Goal: Transaction & Acquisition: Purchase product/service

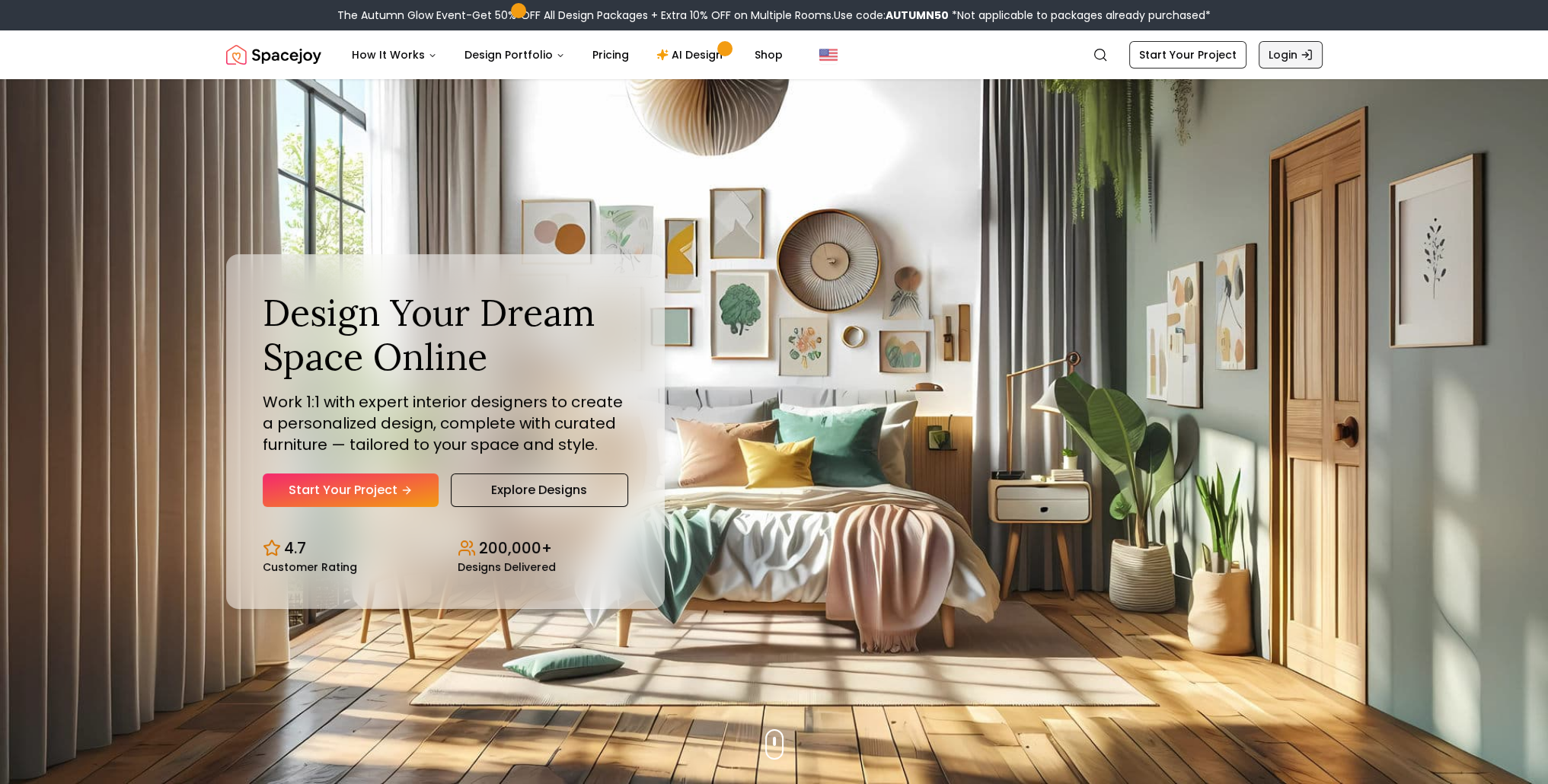
click at [1285, 56] on link "Login" at bounding box center [1290, 54] width 64 height 27
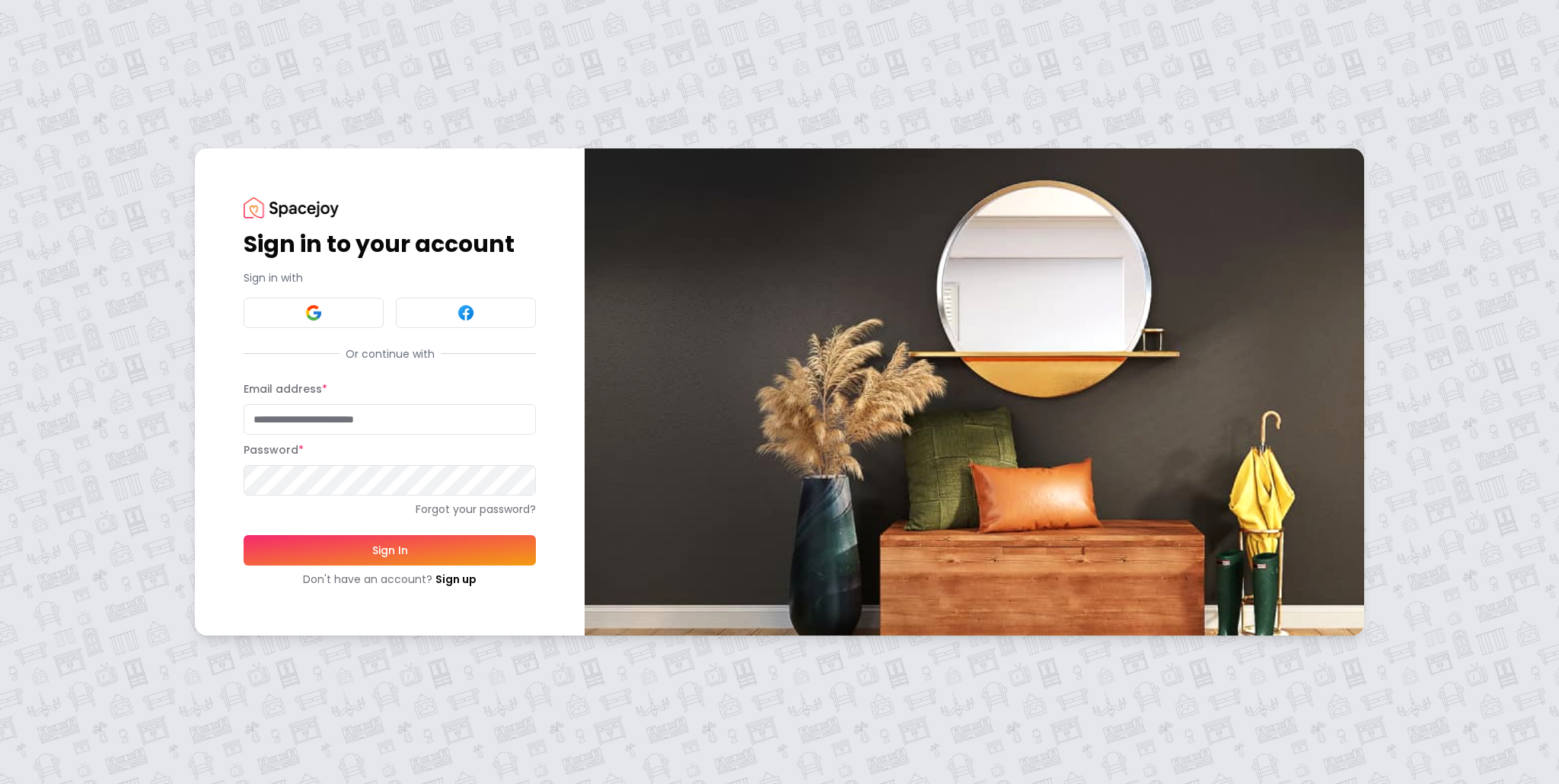
type input "**********"
click at [391, 545] on button "Sign In" at bounding box center [390, 550] width 293 height 30
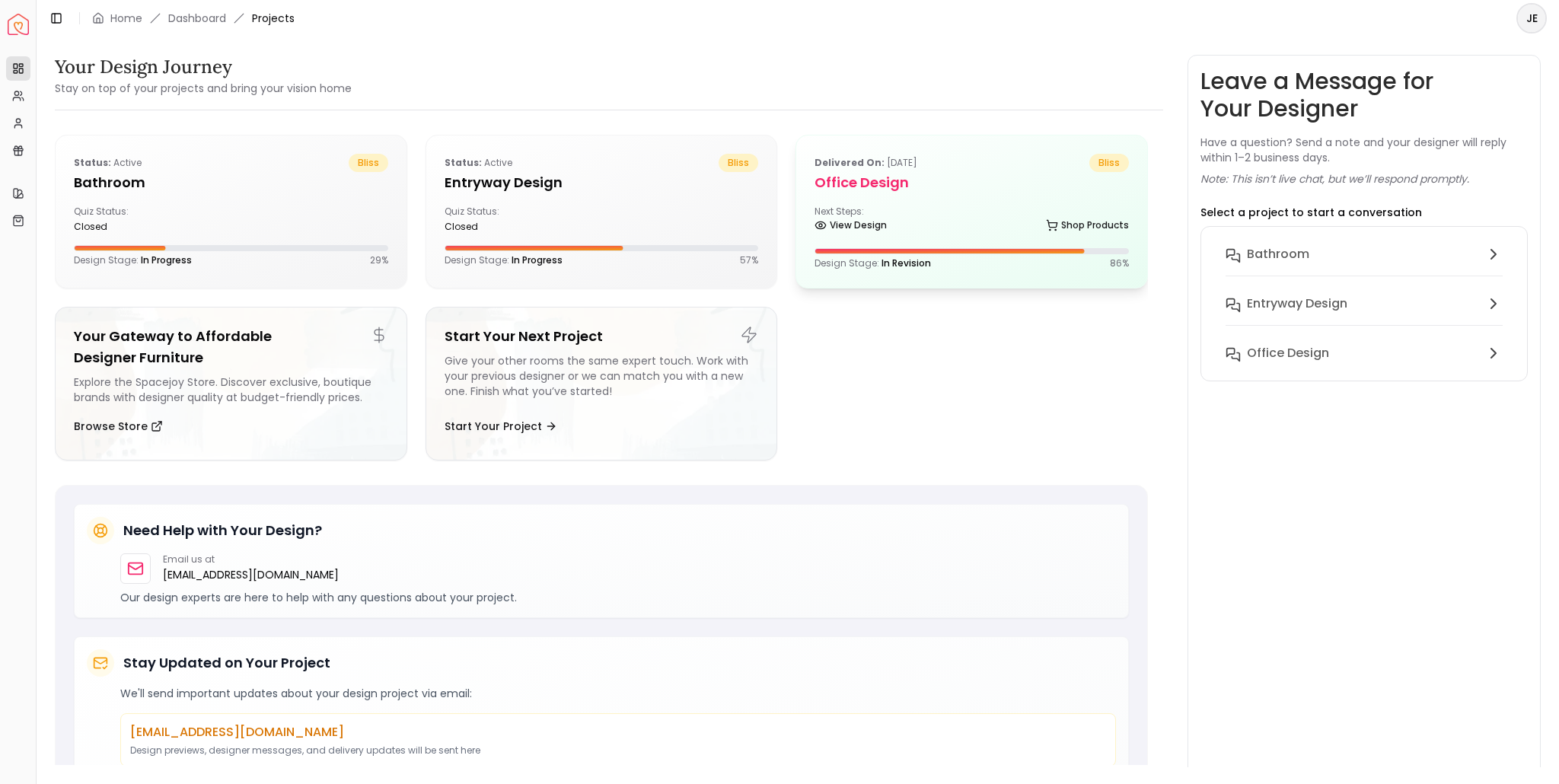
click at [937, 230] on div "View Design Shop Products" at bounding box center [972, 228] width 315 height 16
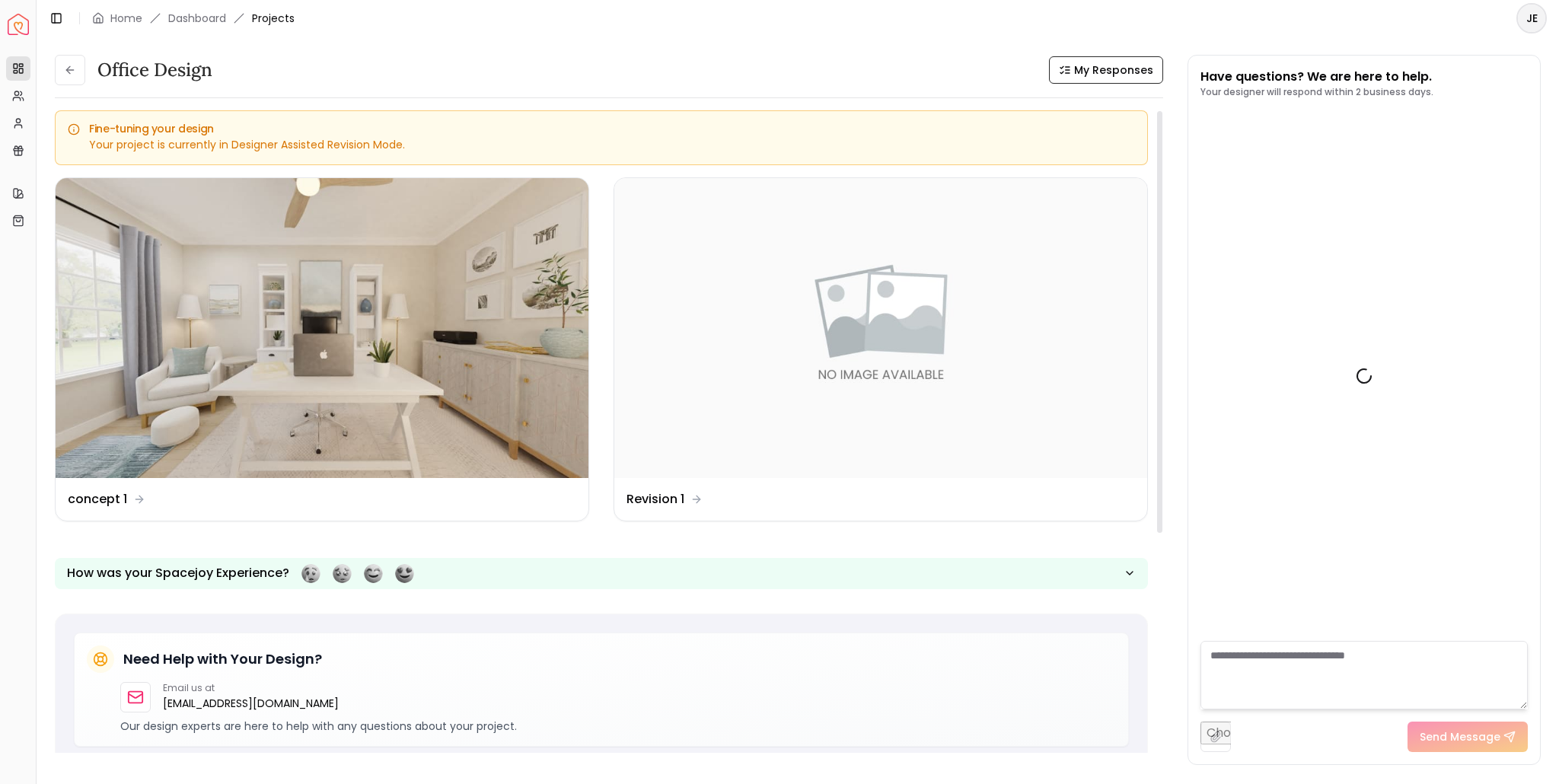
scroll to position [2227, 0]
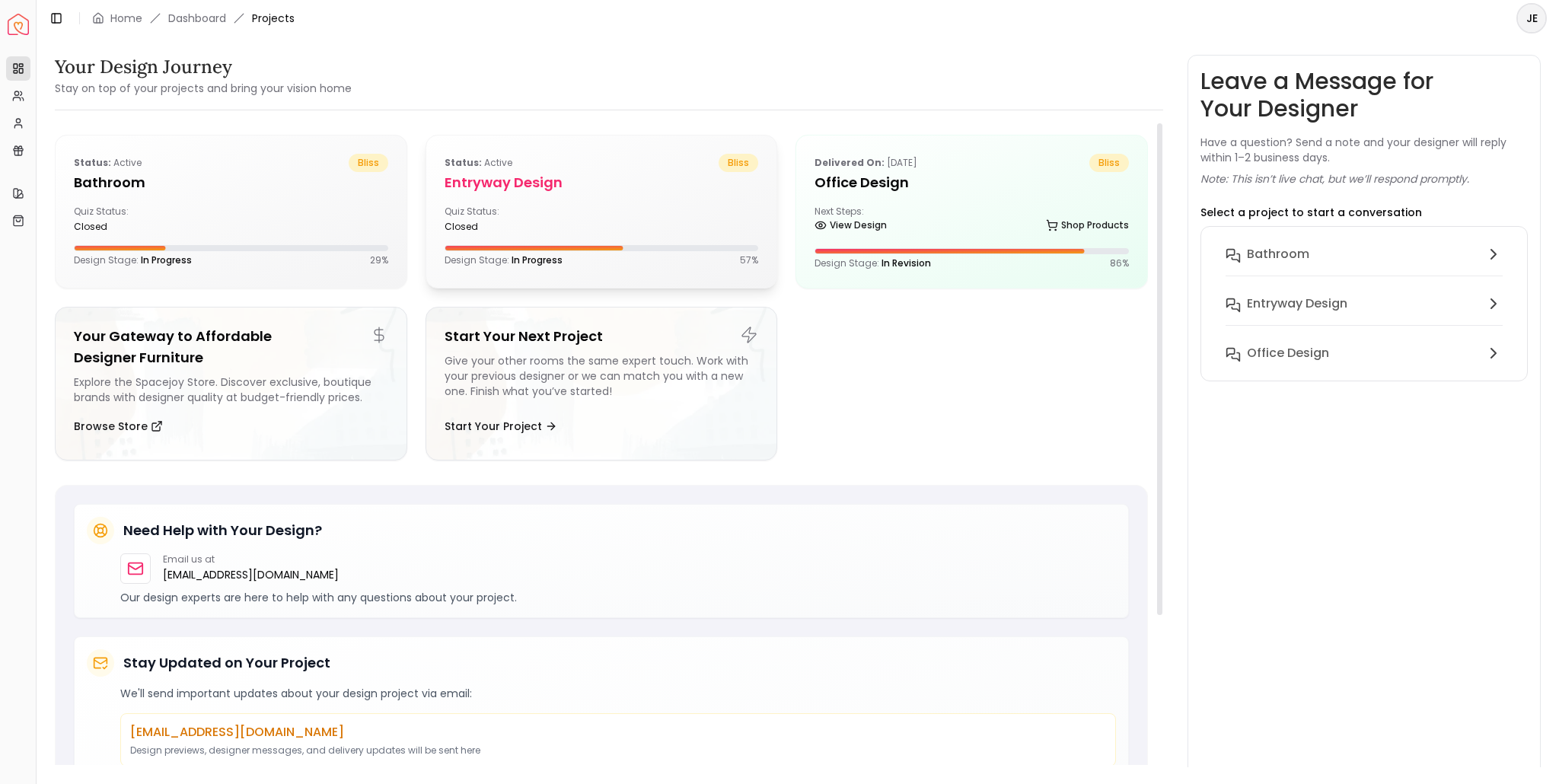
click at [573, 211] on div "Quiz Status: closed" at bounding box center [520, 220] width 151 height 27
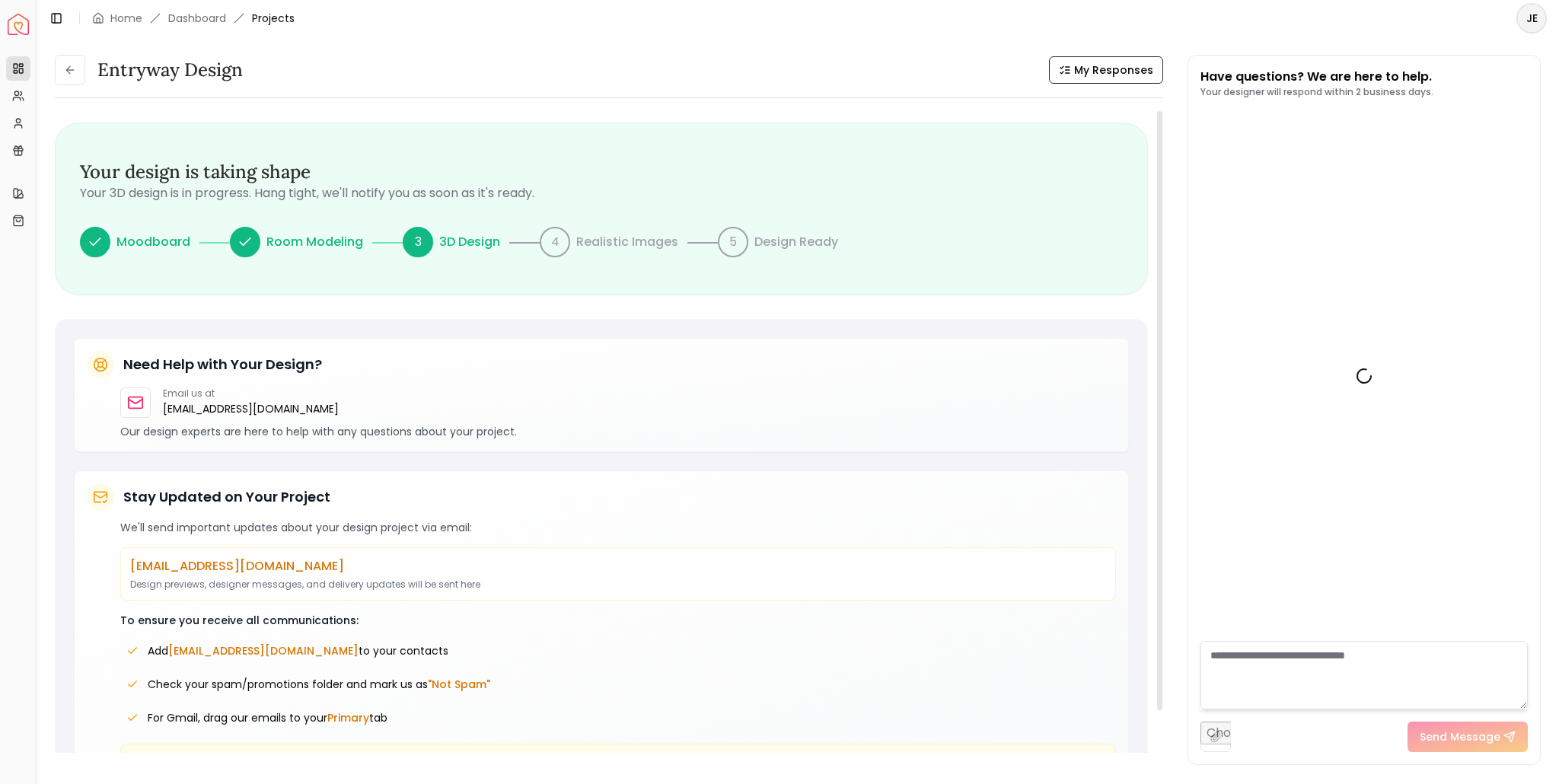
scroll to position [153, 0]
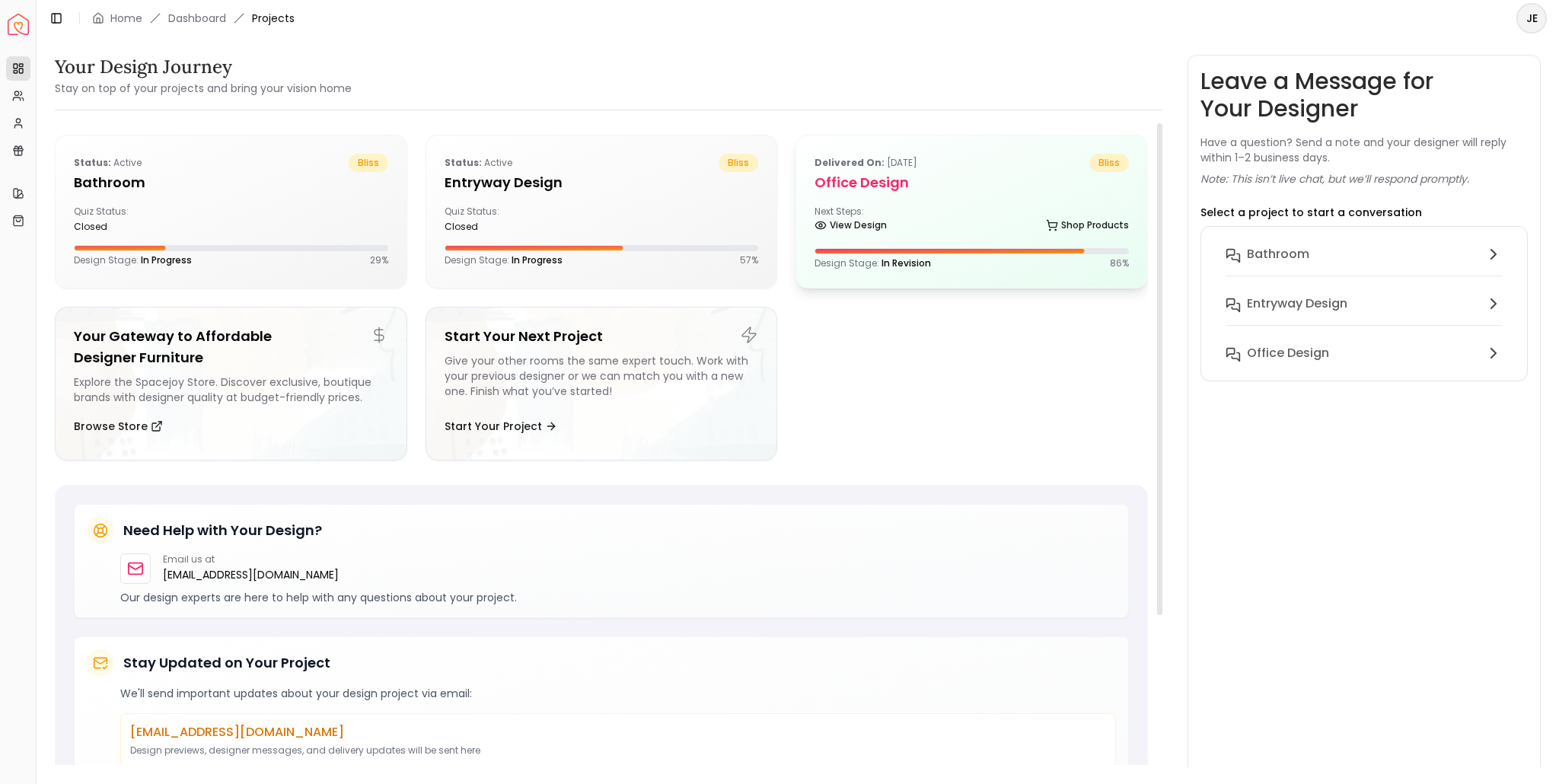
click at [949, 208] on div "Next Steps: View Design Shop Products" at bounding box center [972, 221] width 315 height 30
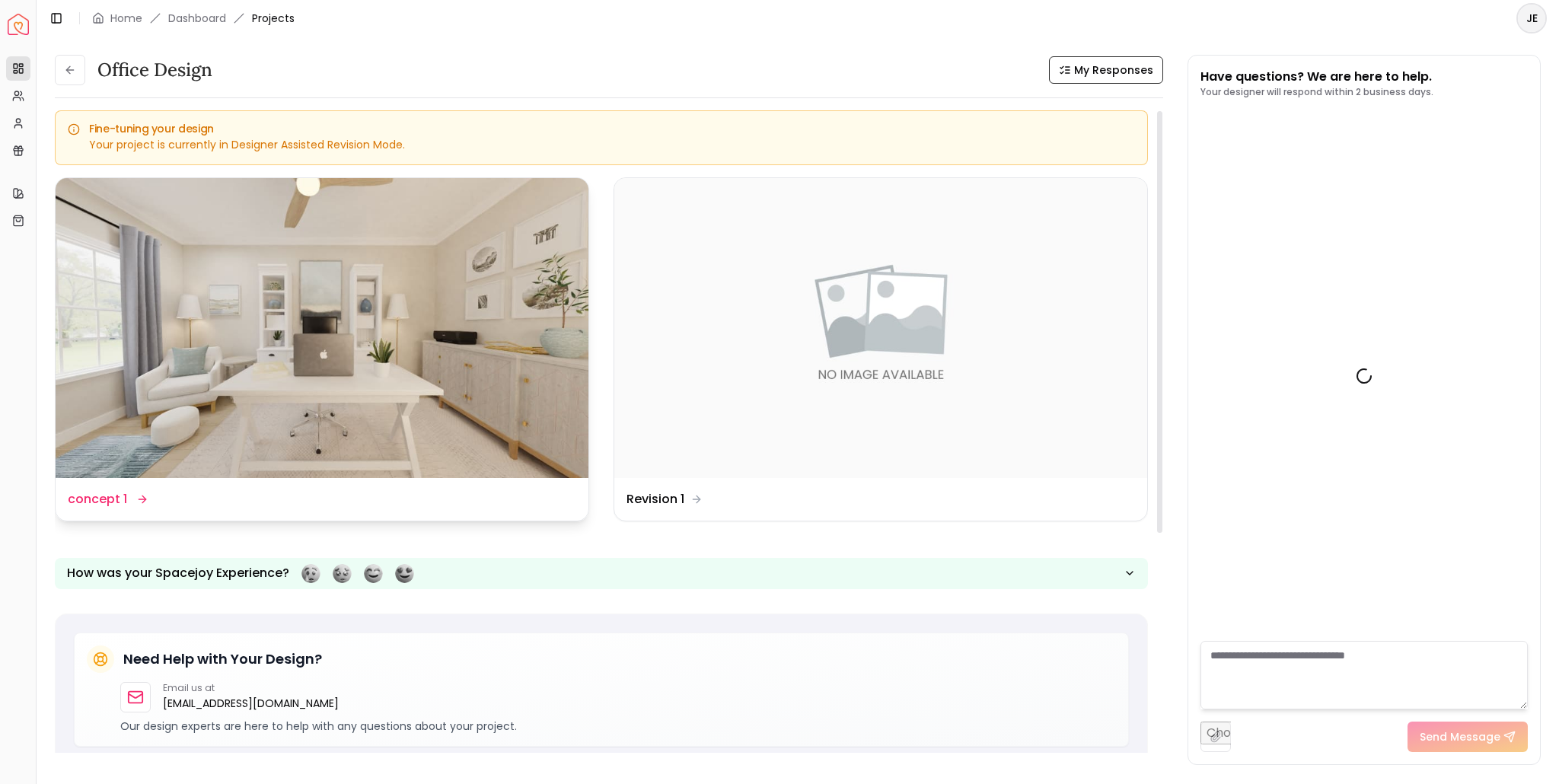
scroll to position [2227, 0]
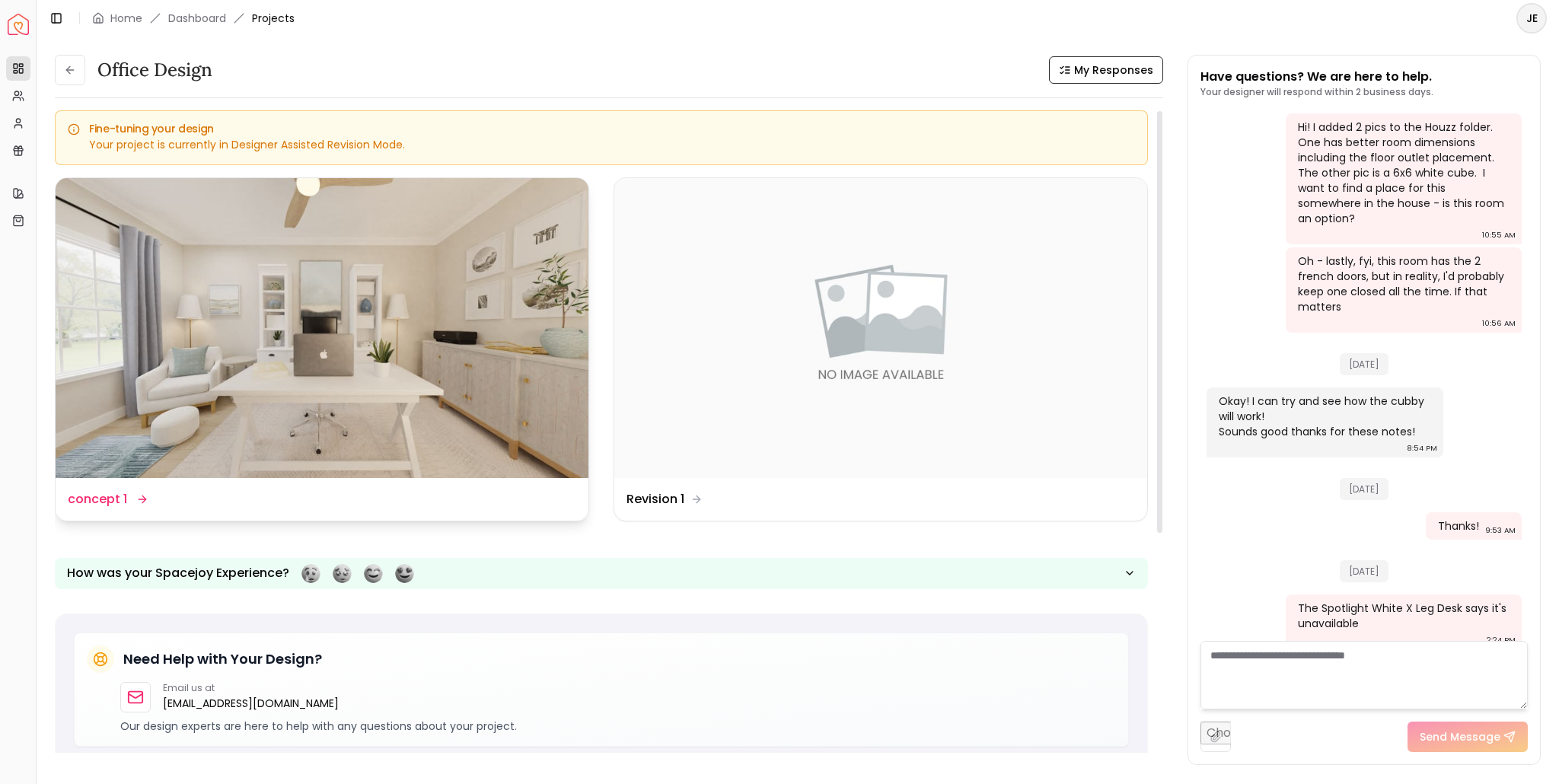
click at [93, 495] on dd "concept 1" at bounding box center [97, 499] width 59 height 18
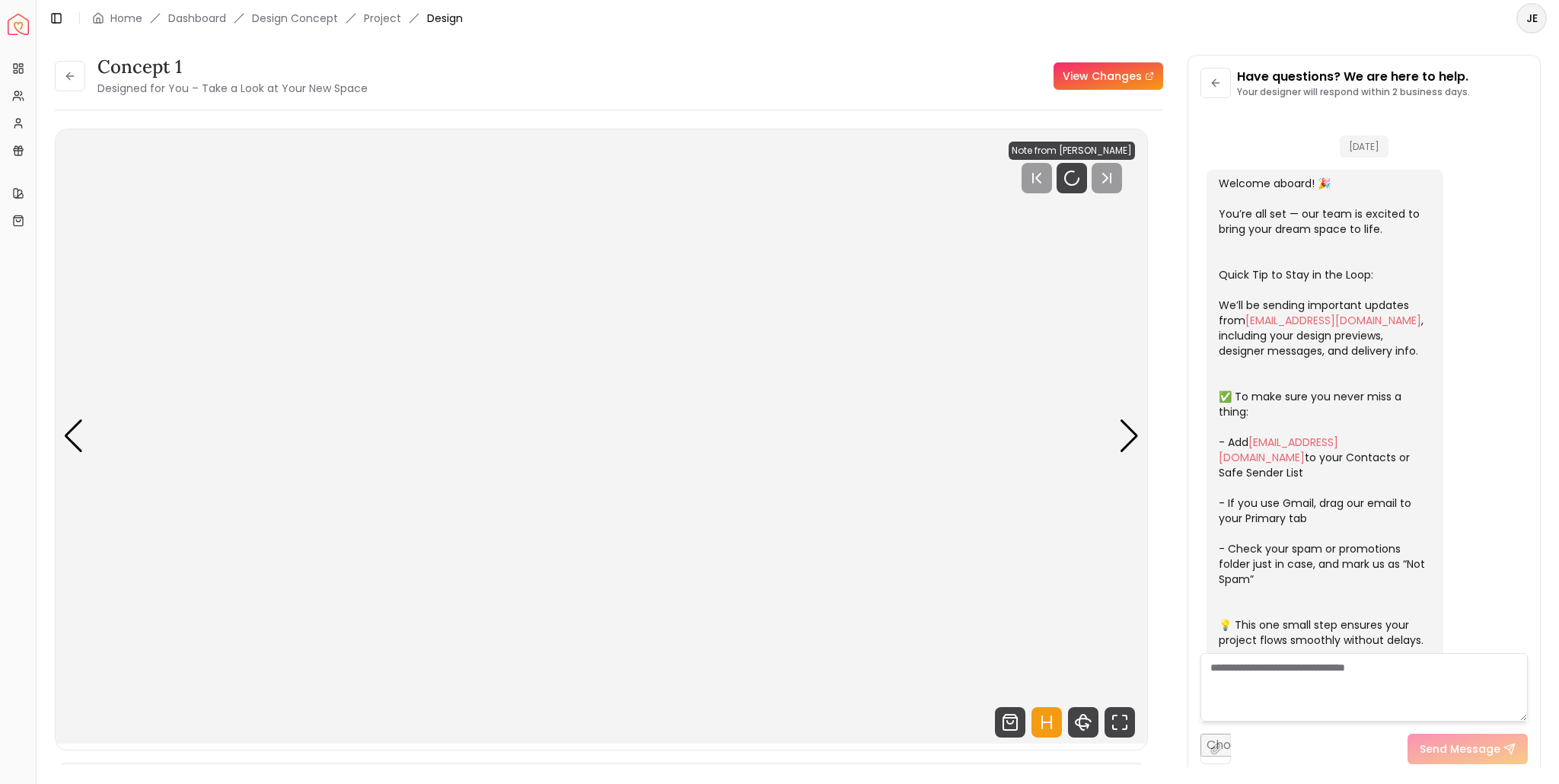
scroll to position [2215, 0]
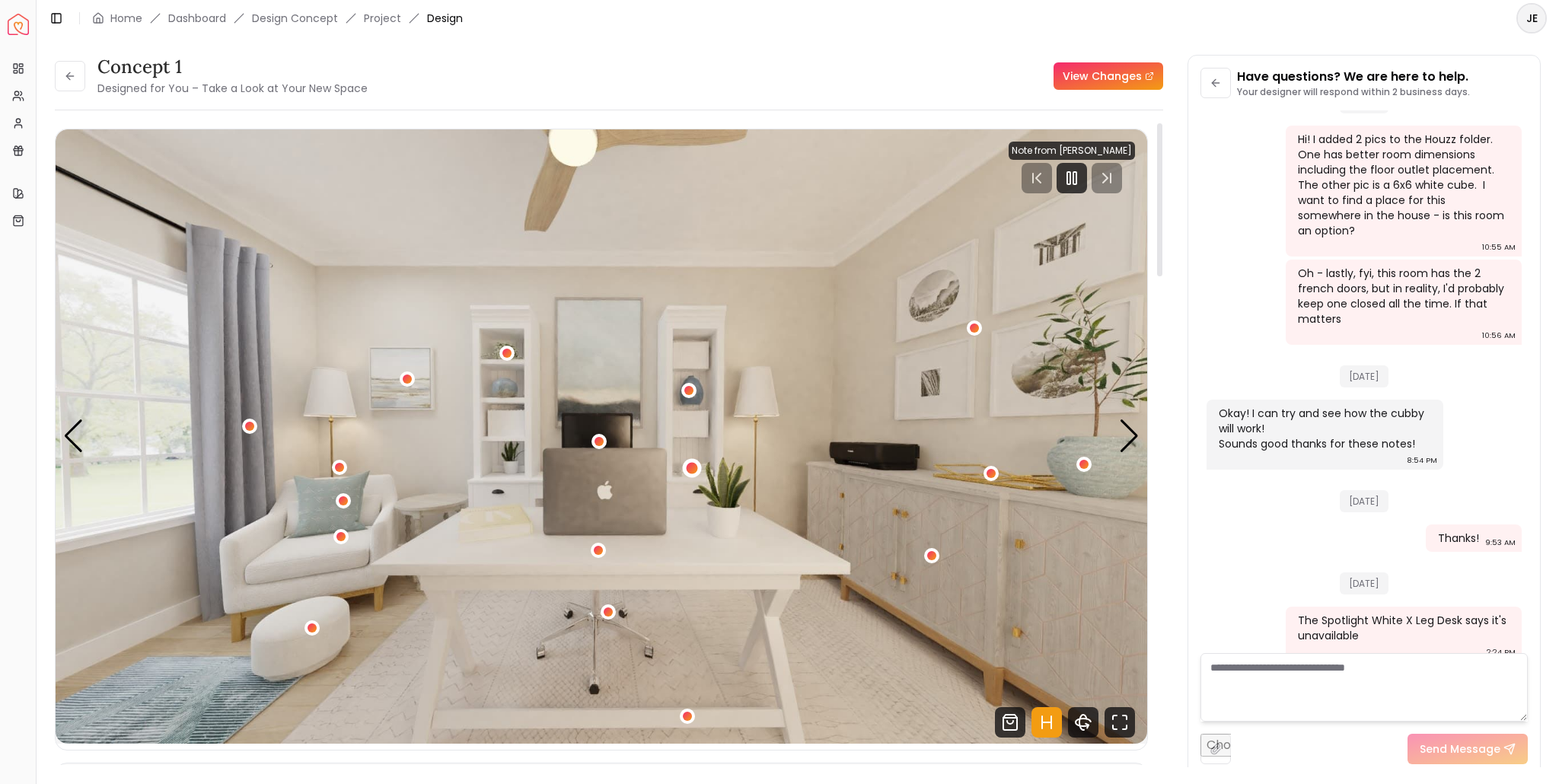
click at [687, 465] on div "1 / 5" at bounding box center [693, 468] width 12 height 12
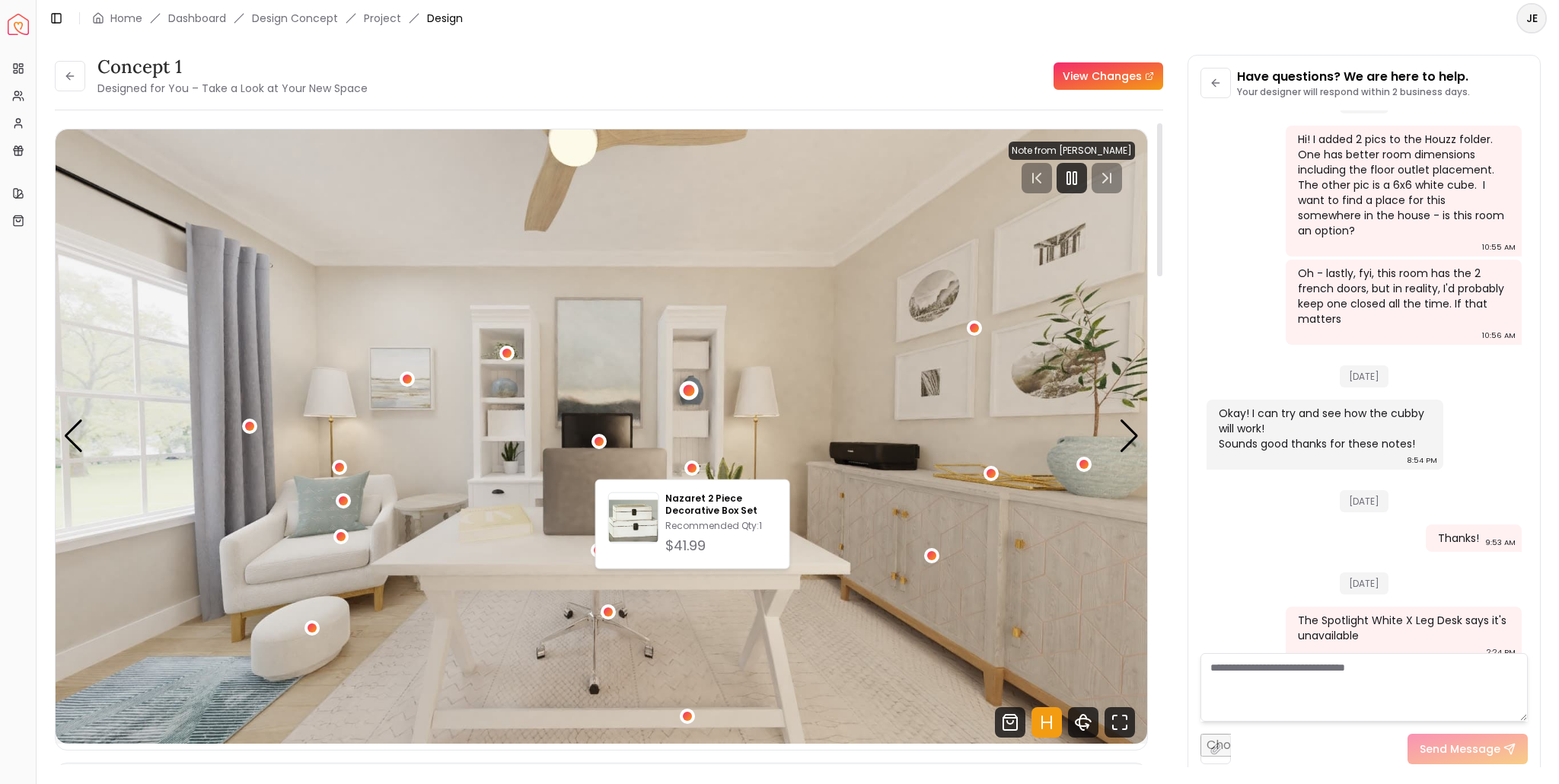
click at [690, 387] on div "1 / 5" at bounding box center [689, 391] width 12 height 12
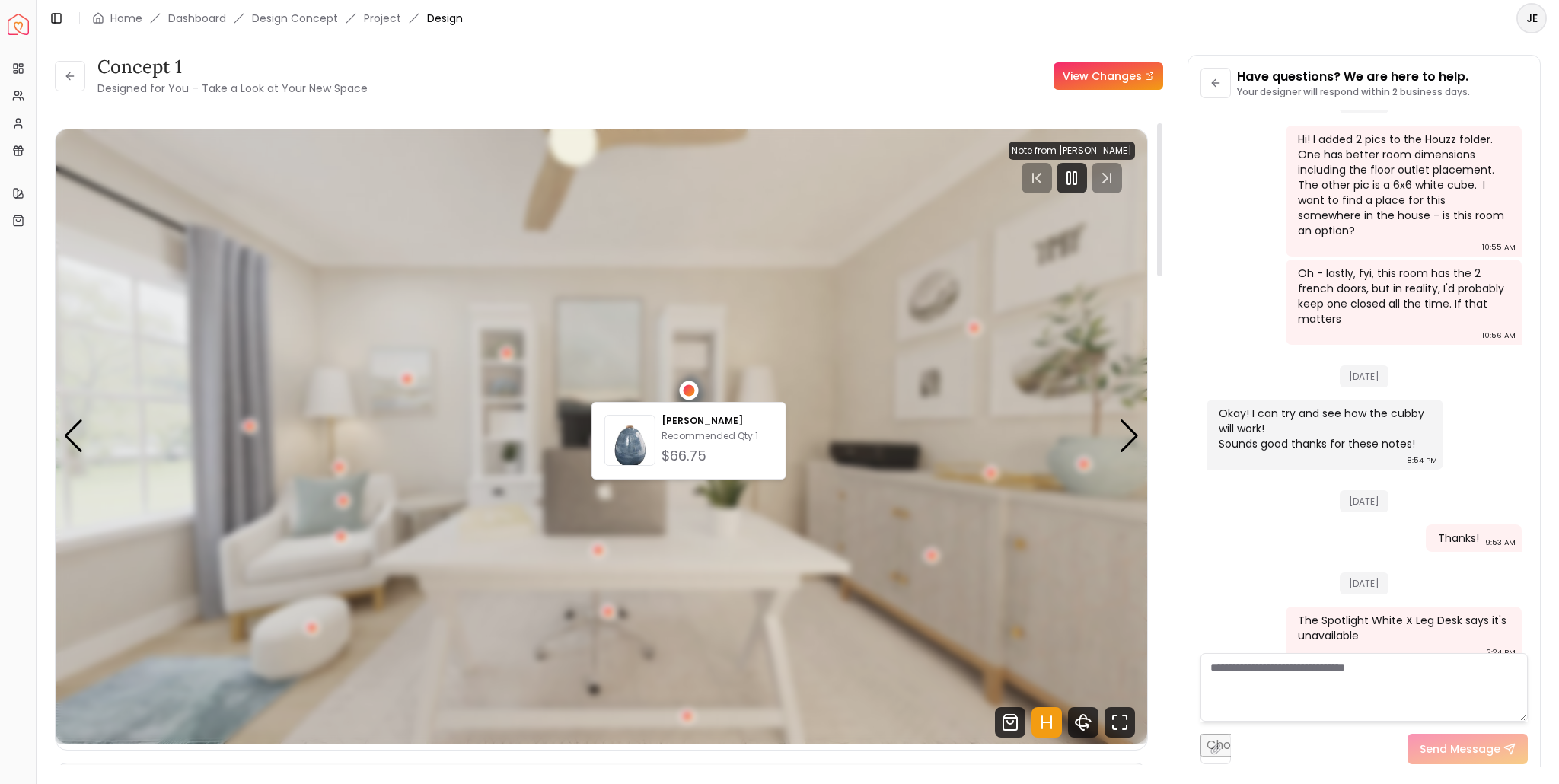
click at [690, 387] on div "1 / 5" at bounding box center [689, 391] width 12 height 12
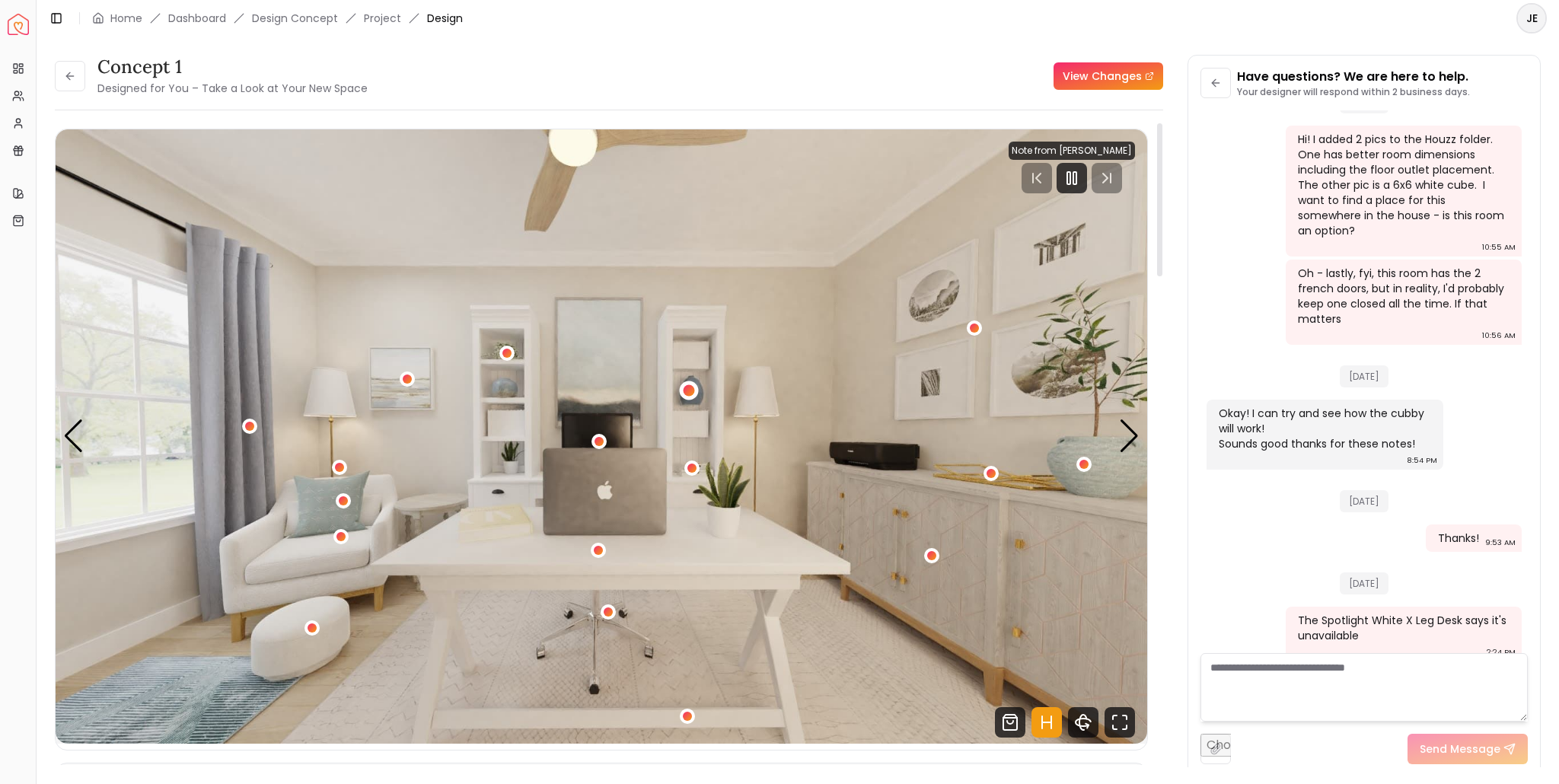
click at [690, 387] on div "1 / 5" at bounding box center [689, 391] width 12 height 12
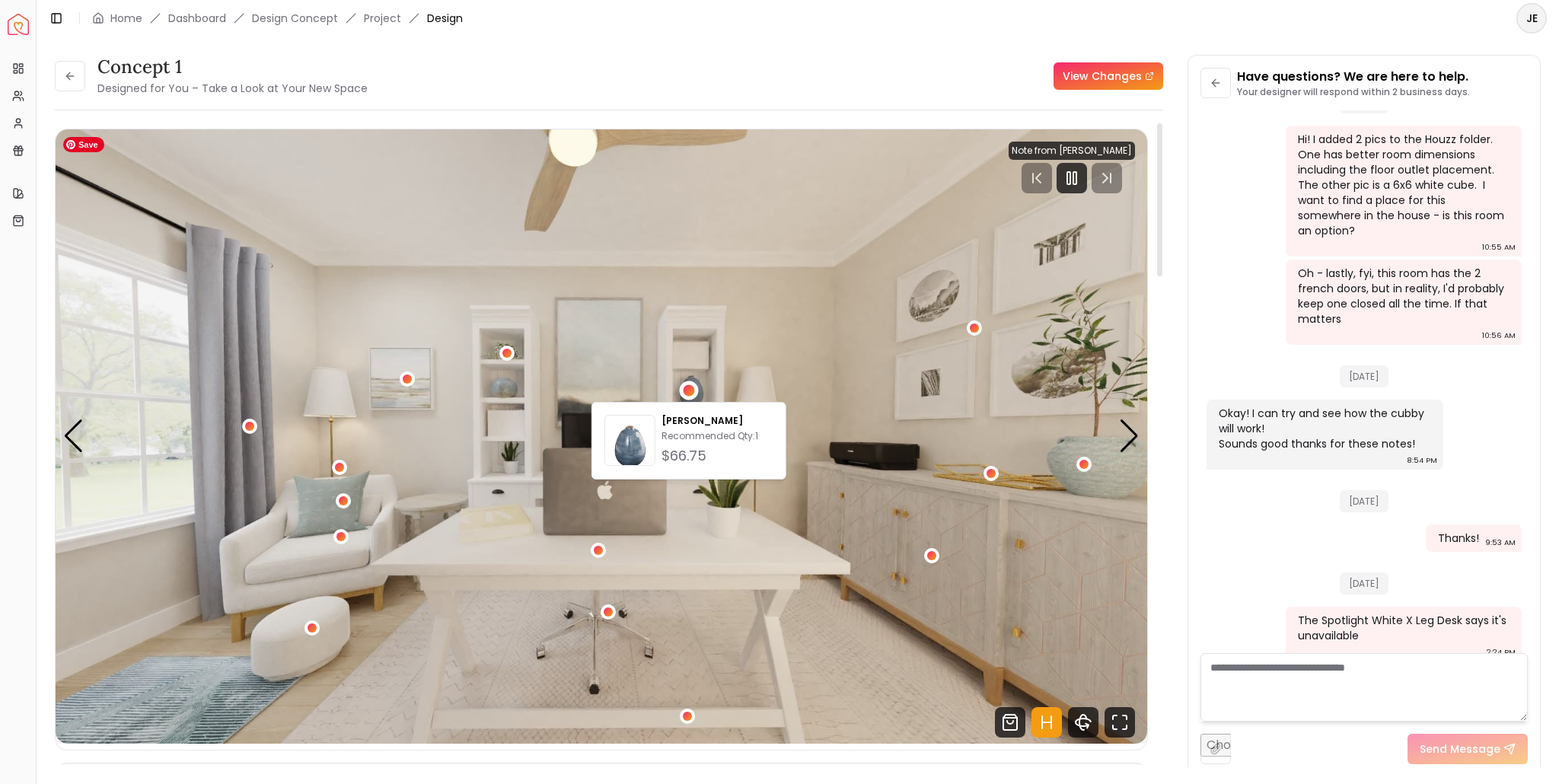
click at [692, 336] on img "1 / 5" at bounding box center [601, 436] width 1091 height 614
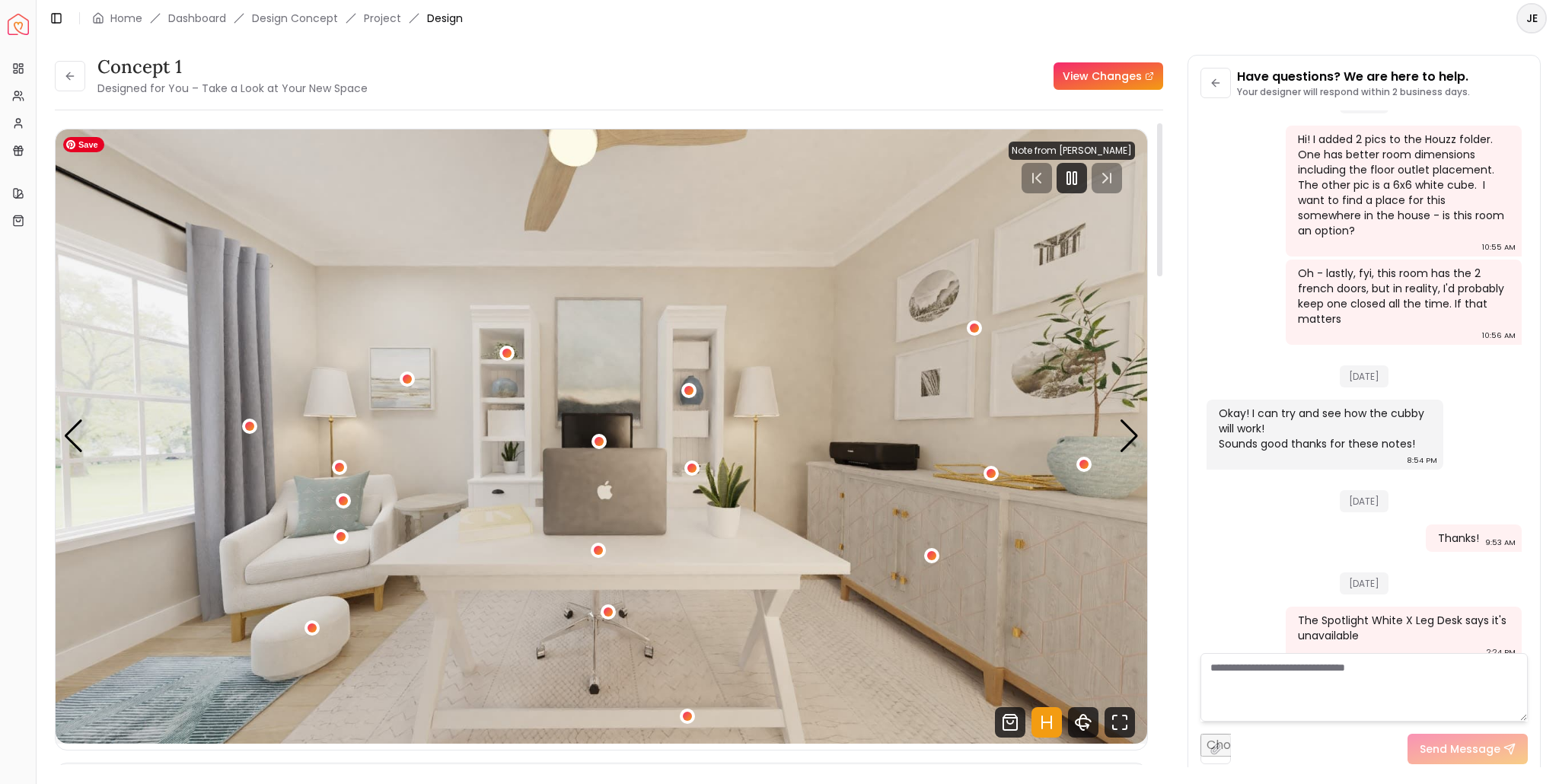
click at [505, 383] on img "1 / 5" at bounding box center [601, 436] width 1091 height 614
click at [1086, 461] on div "1 / 5" at bounding box center [1084, 464] width 12 height 12
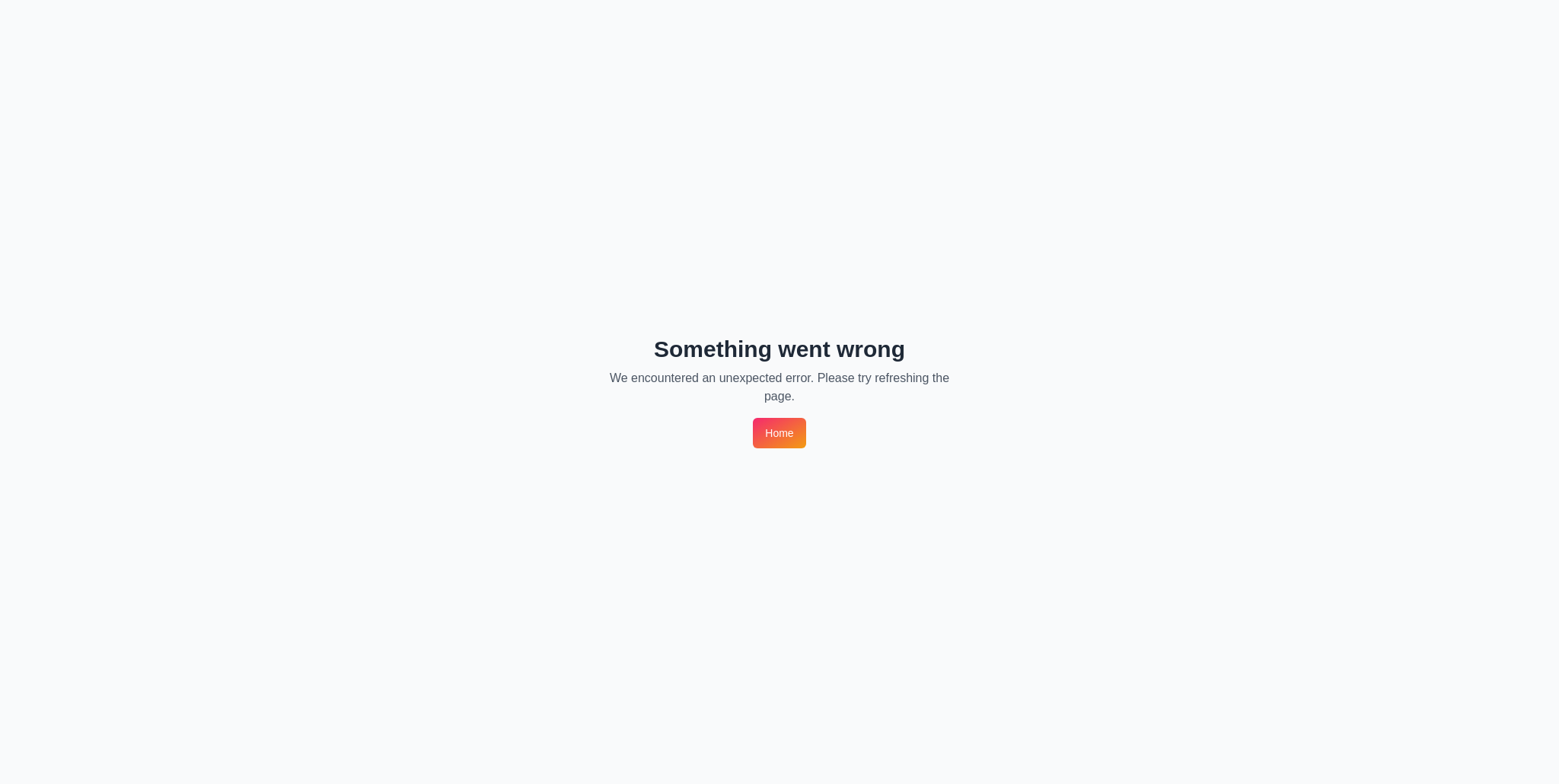
click at [776, 437] on link "Home" at bounding box center [780, 432] width 52 height 30
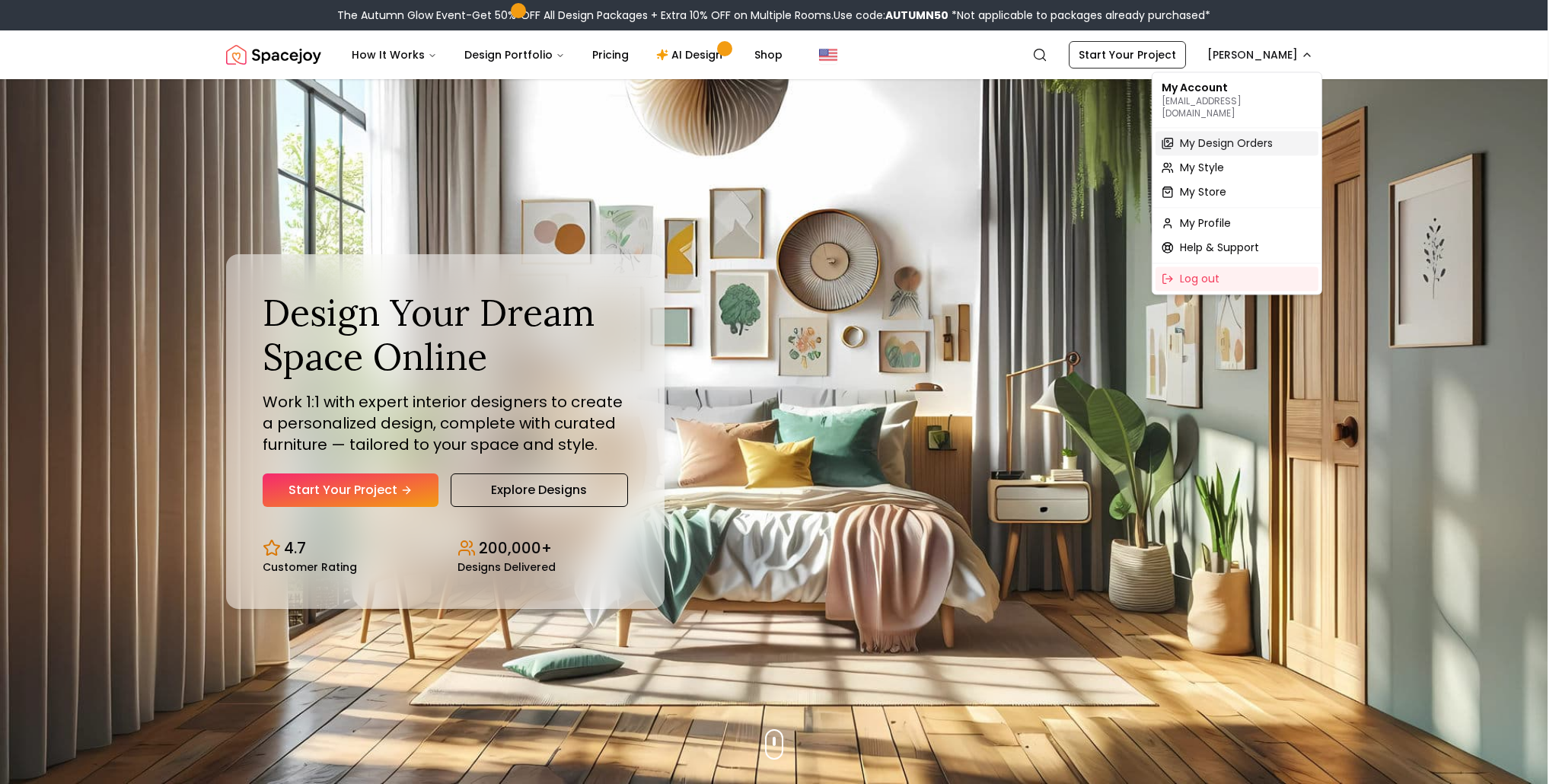
click at [1205, 135] on span "My Design Orders" at bounding box center [1227, 143] width 93 height 16
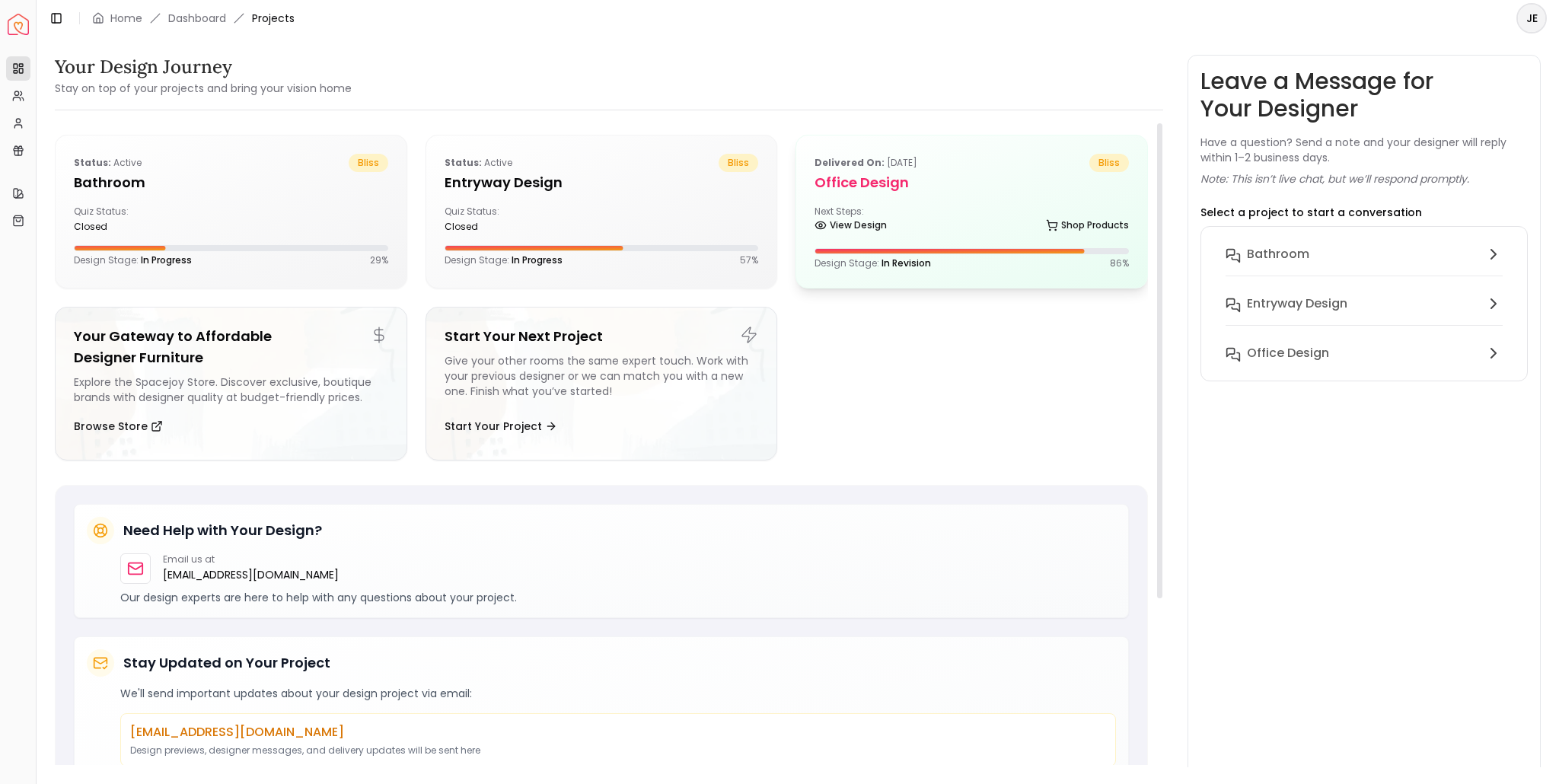
click at [929, 223] on div "View Design Shop Products" at bounding box center [972, 228] width 315 height 16
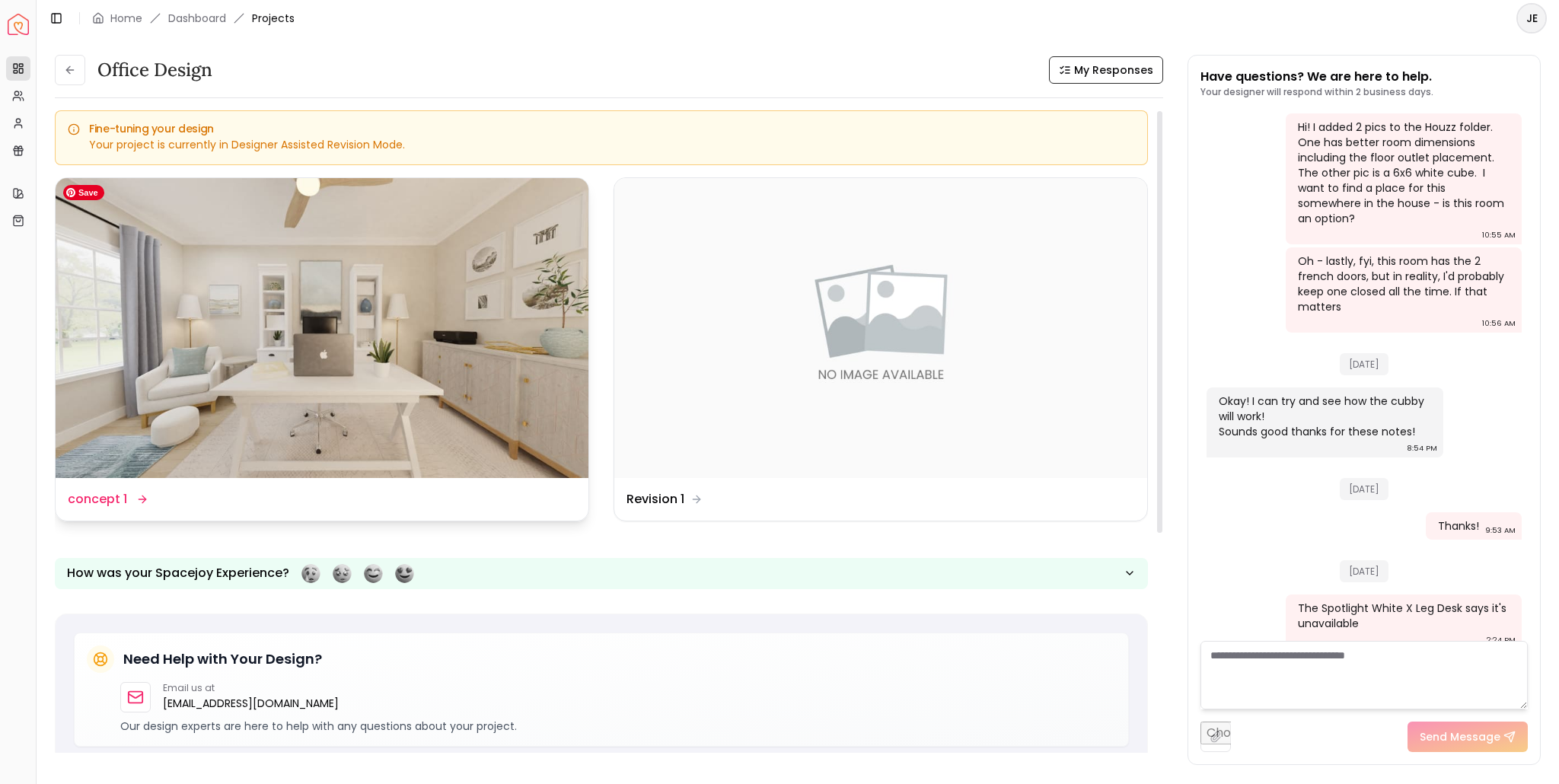
click at [402, 280] on img at bounding box center [322, 327] width 533 height 300
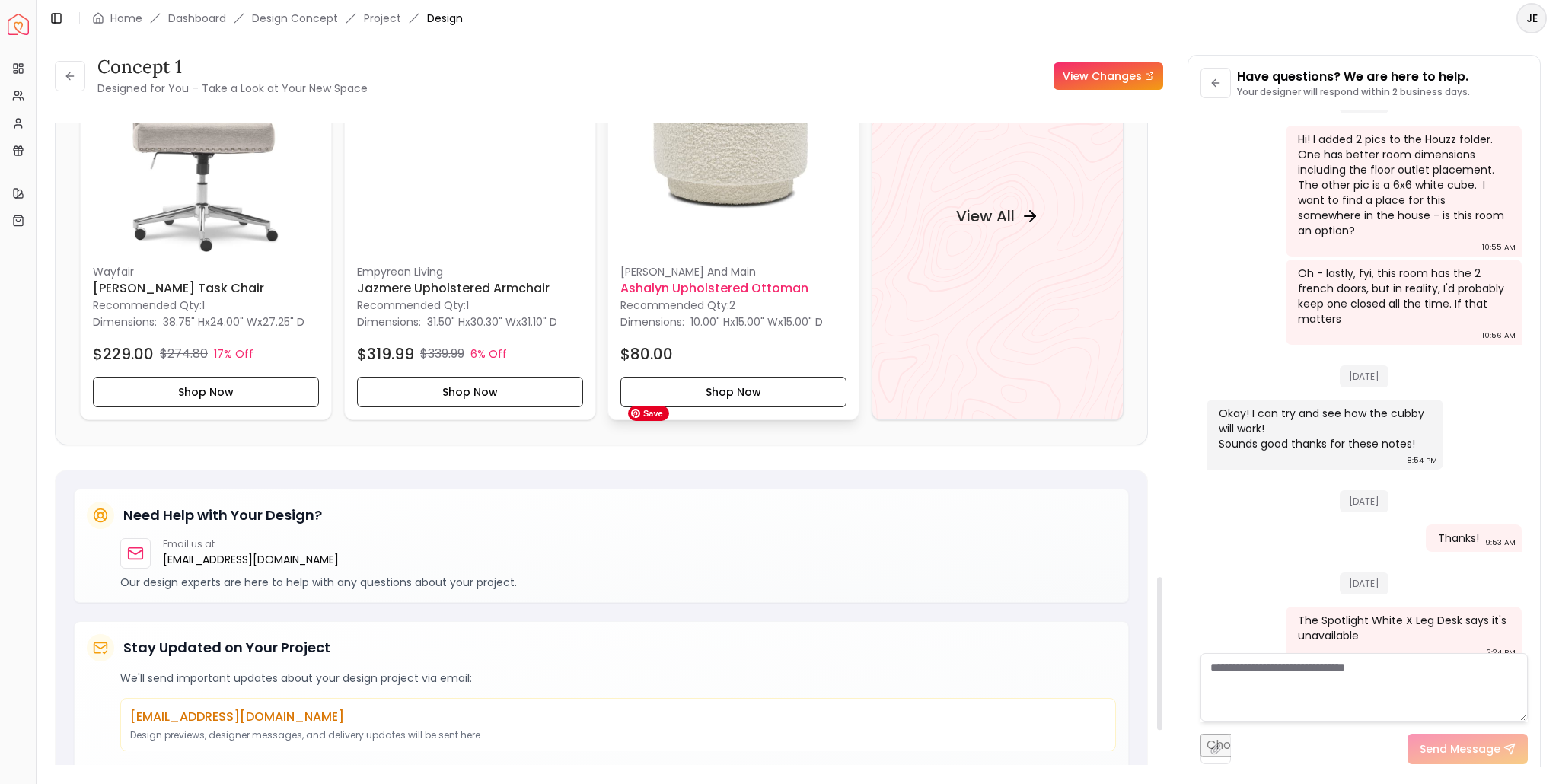
scroll to position [1903, 0]
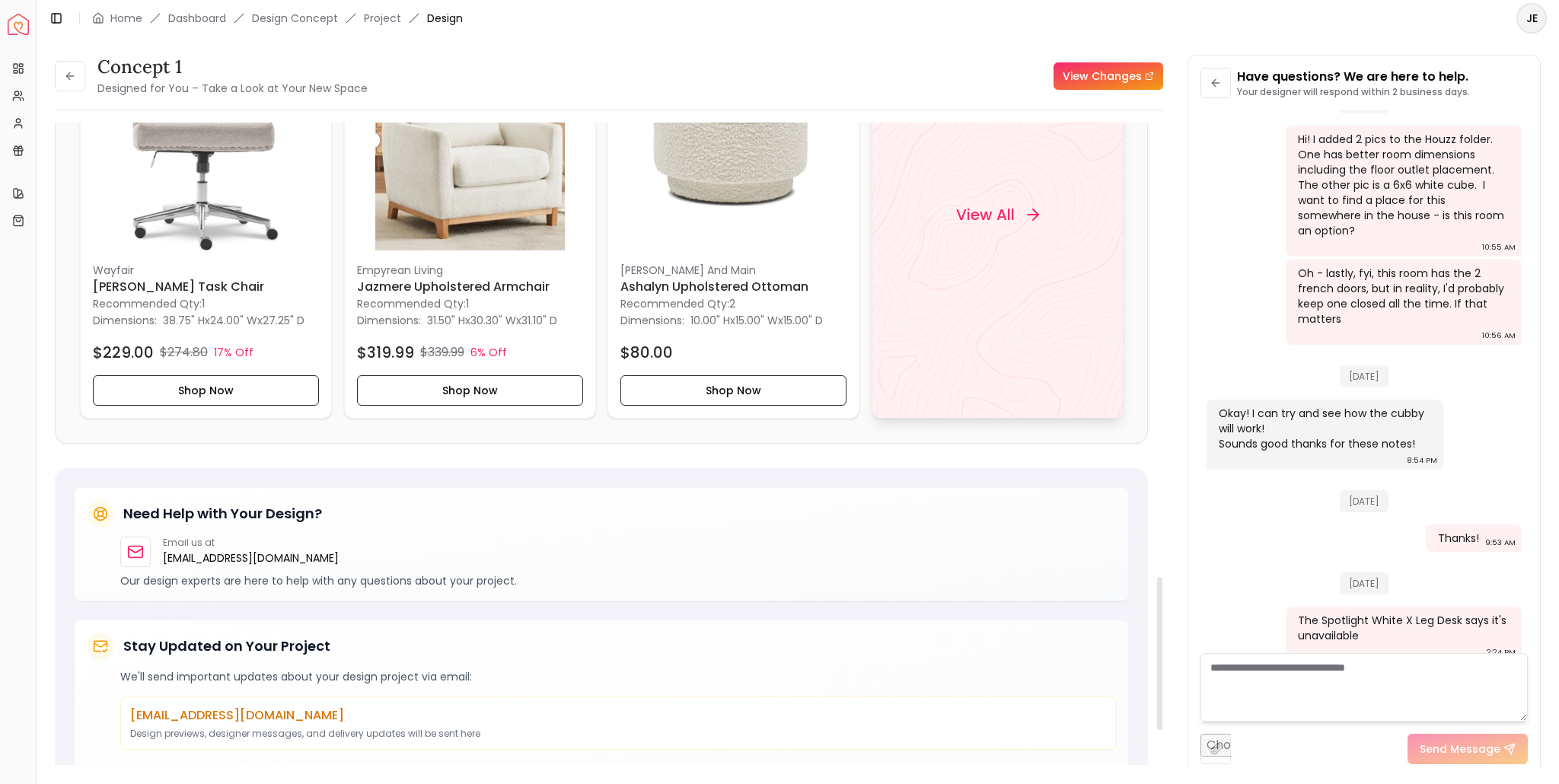
click at [1011, 204] on h4 "View All" at bounding box center [985, 215] width 58 height 21
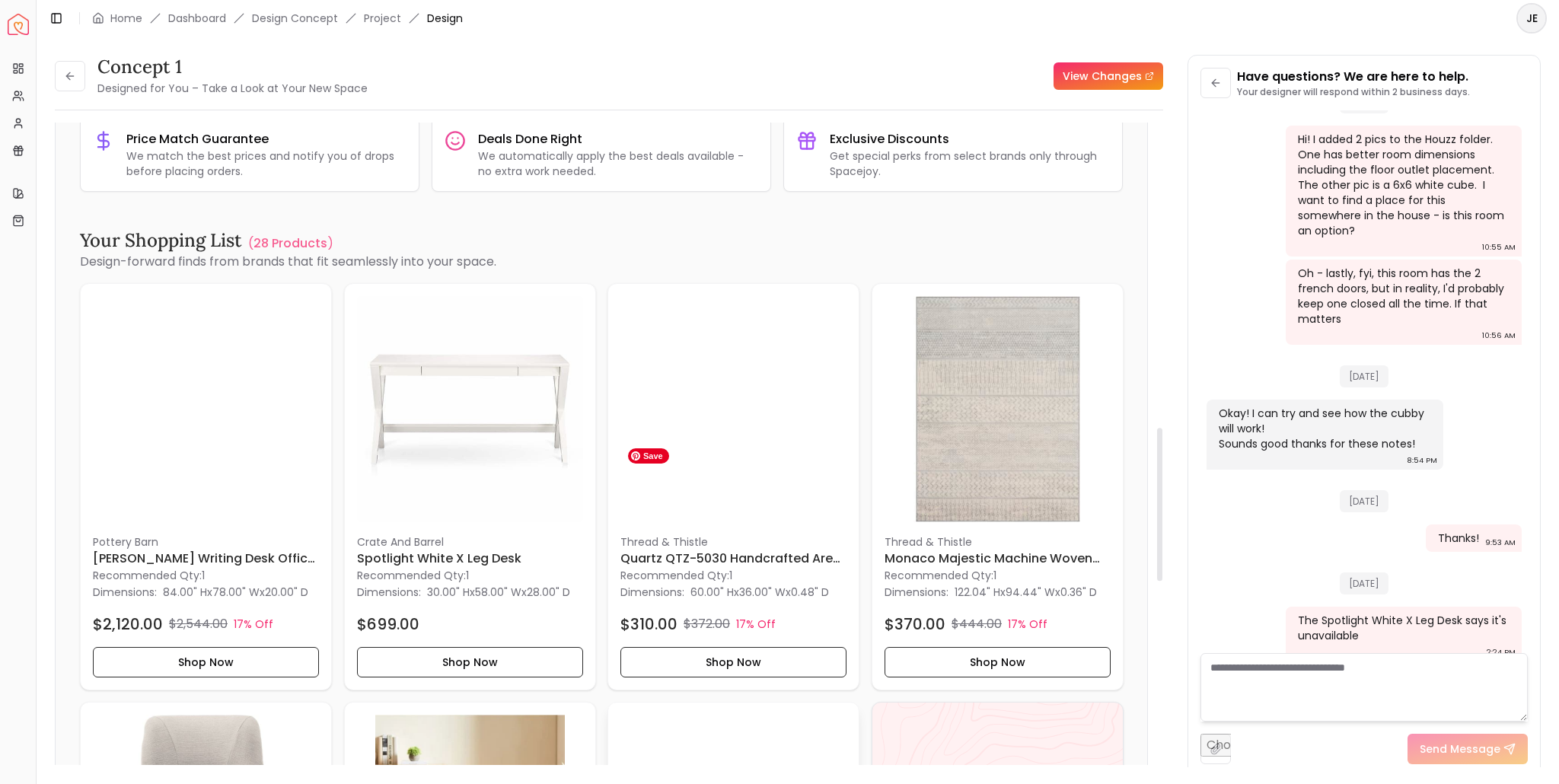
scroll to position [1294, 0]
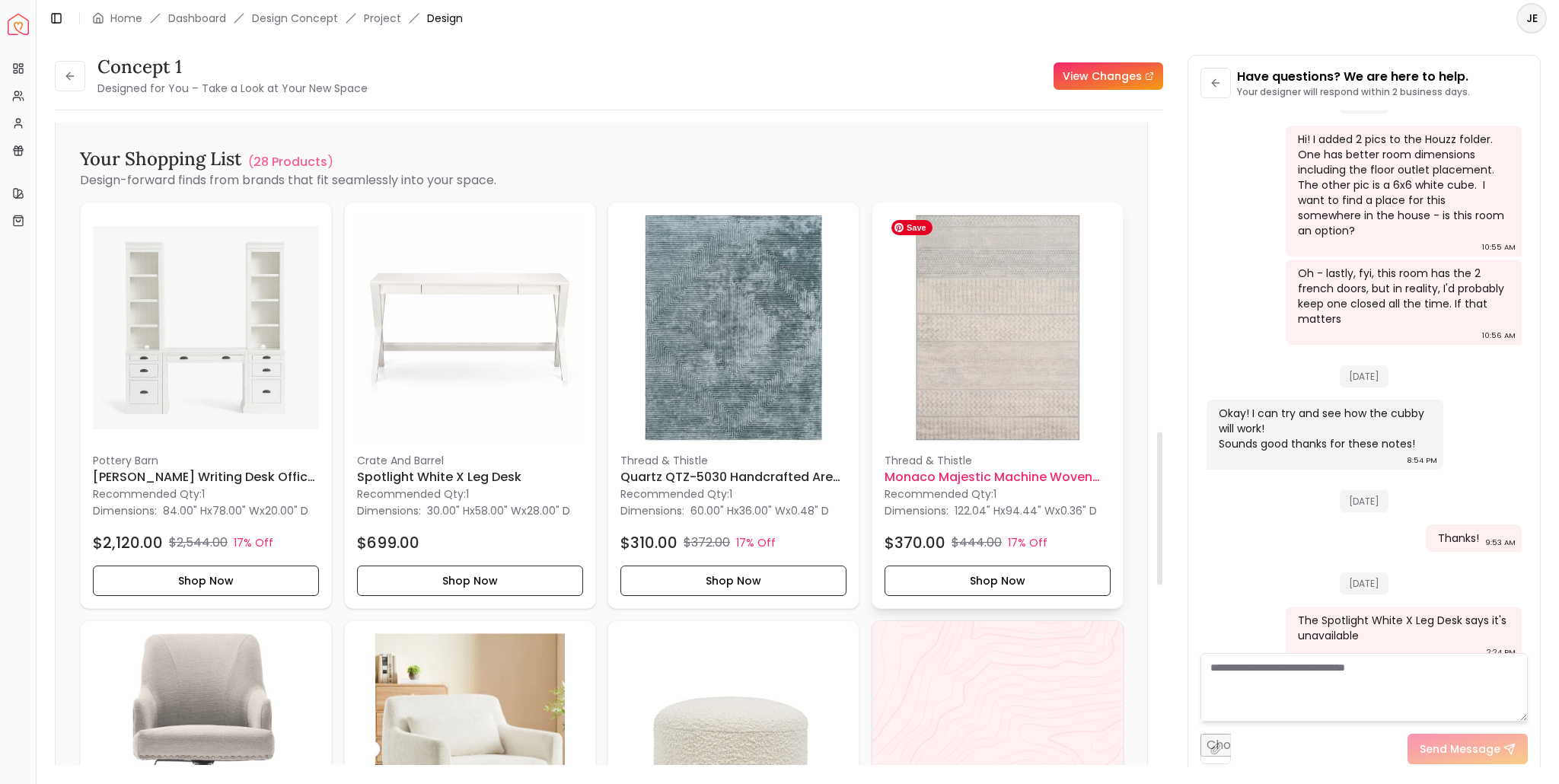
click at [989, 391] on img at bounding box center [997, 327] width 226 height 226
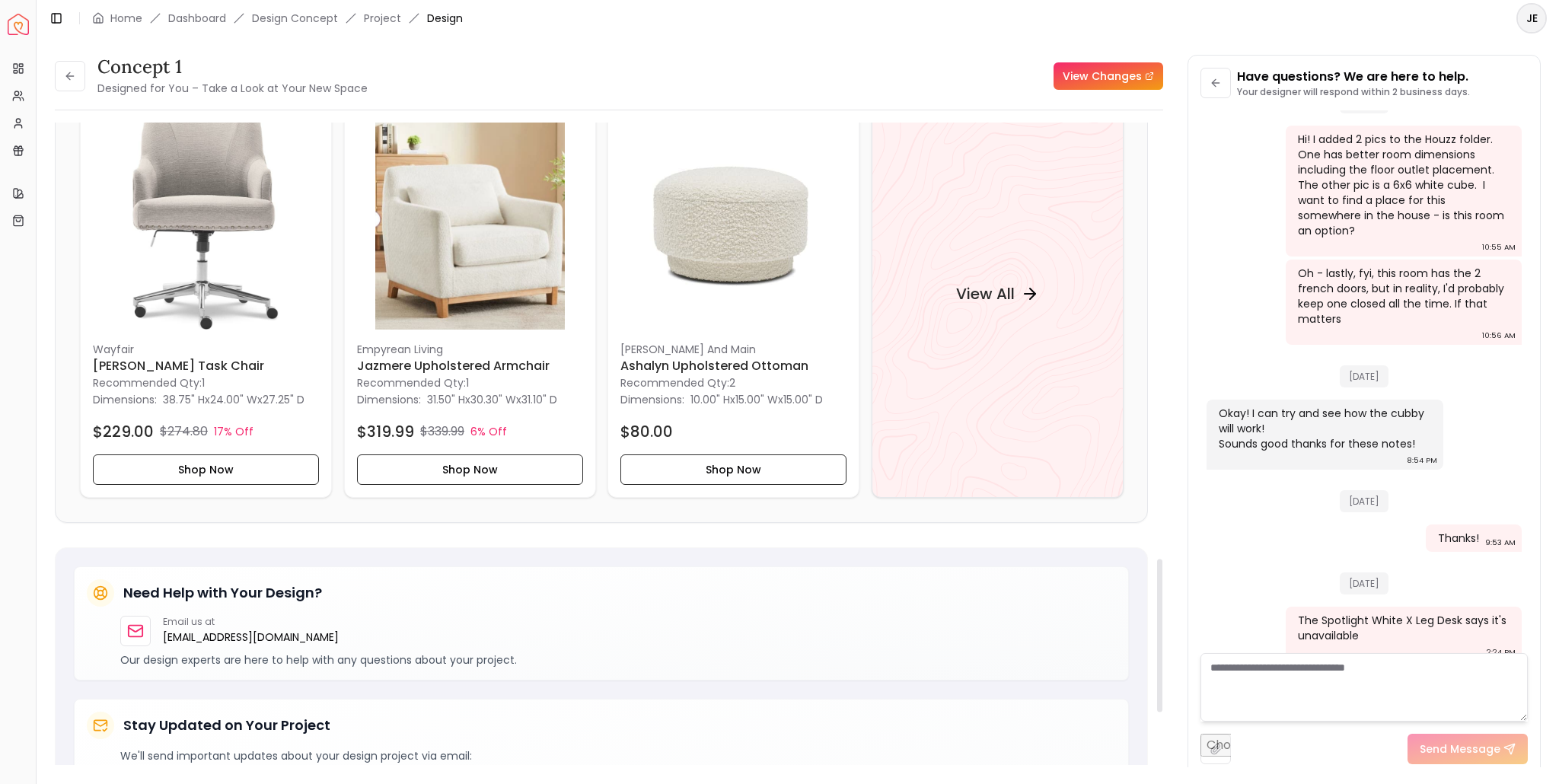
scroll to position [1826, 0]
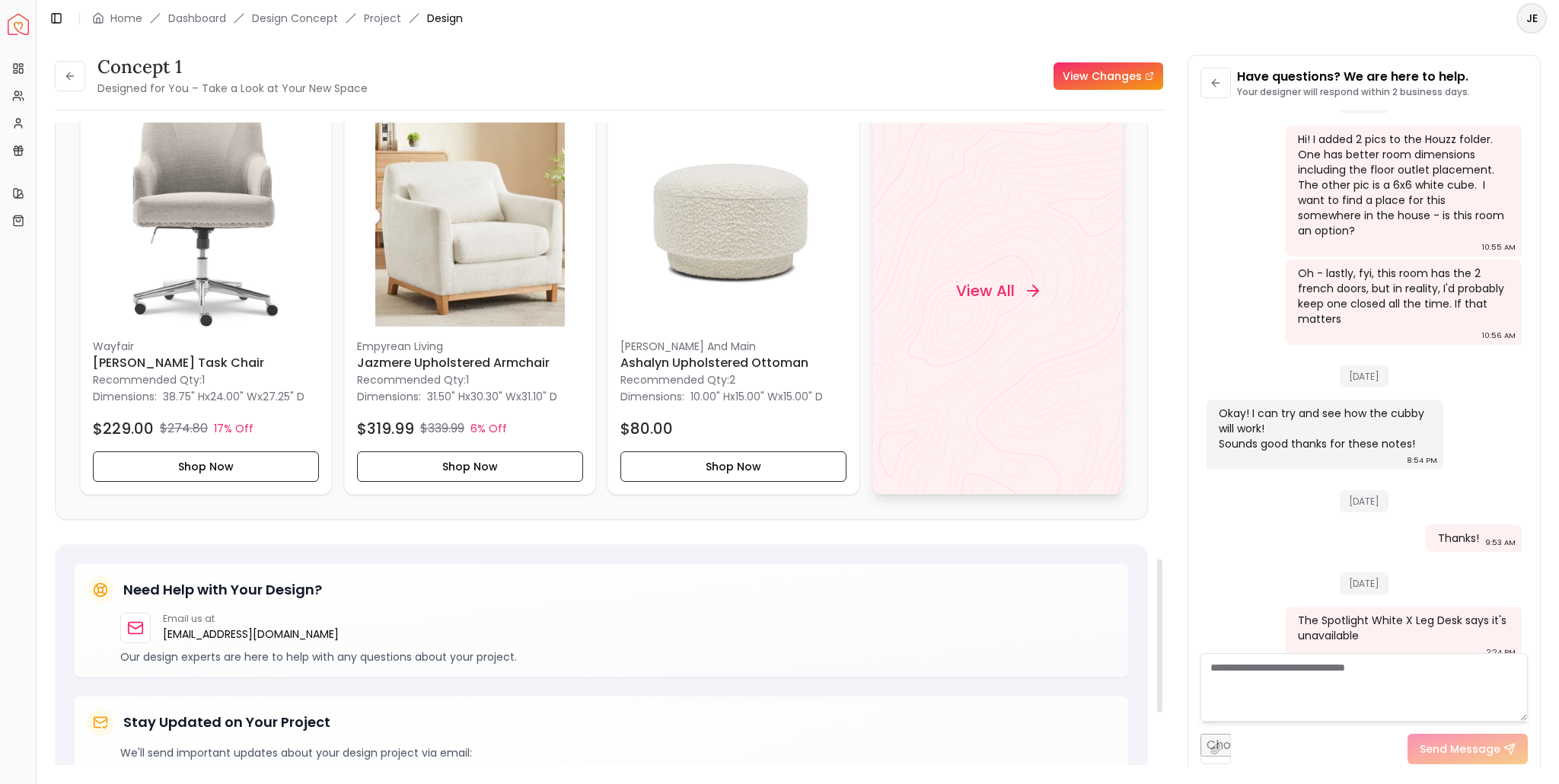
click at [1000, 291] on h4 "View All" at bounding box center [985, 290] width 58 height 21
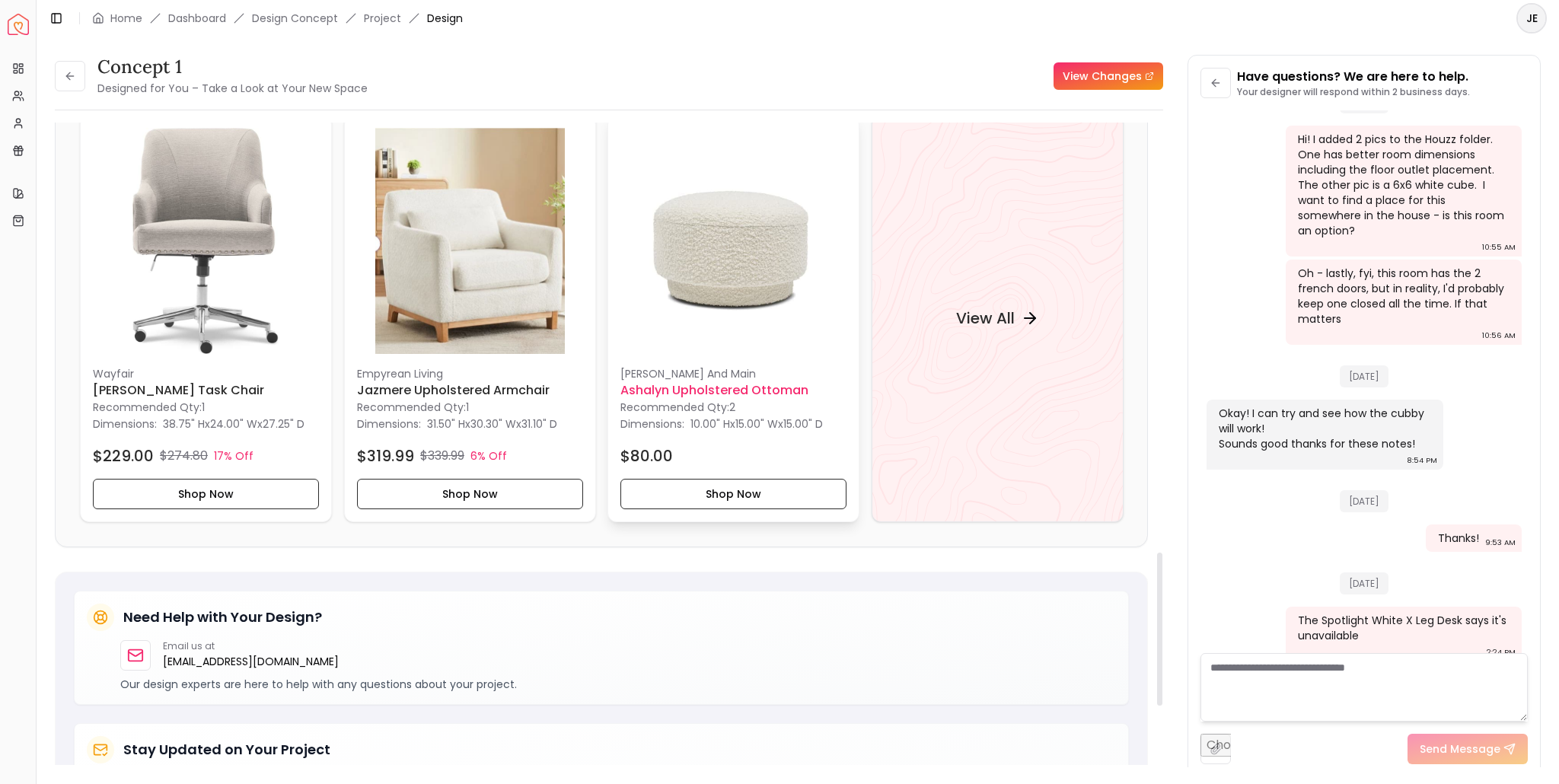
scroll to position [1790, 0]
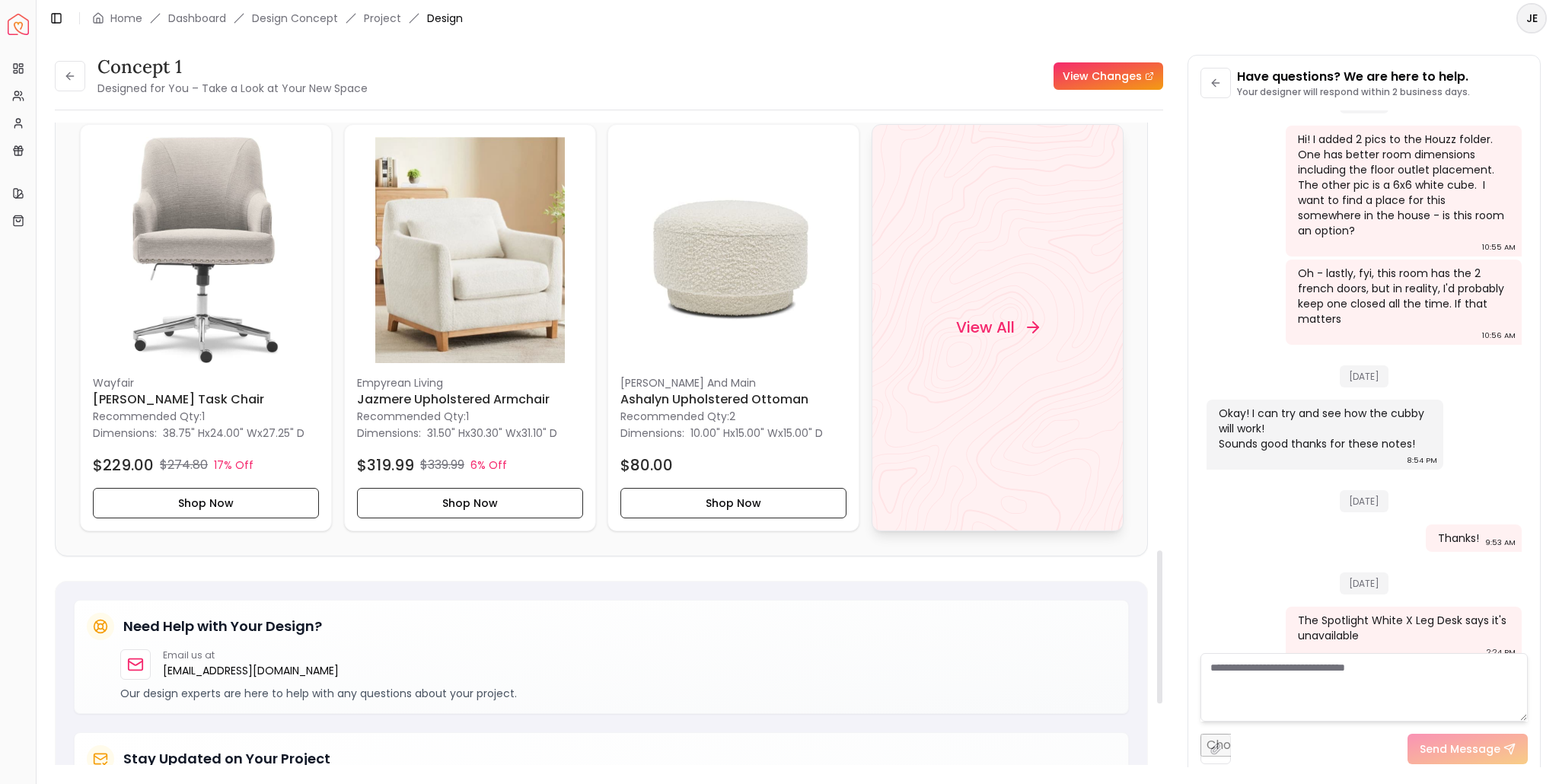
click at [1013, 320] on h4 "View All" at bounding box center [985, 327] width 58 height 21
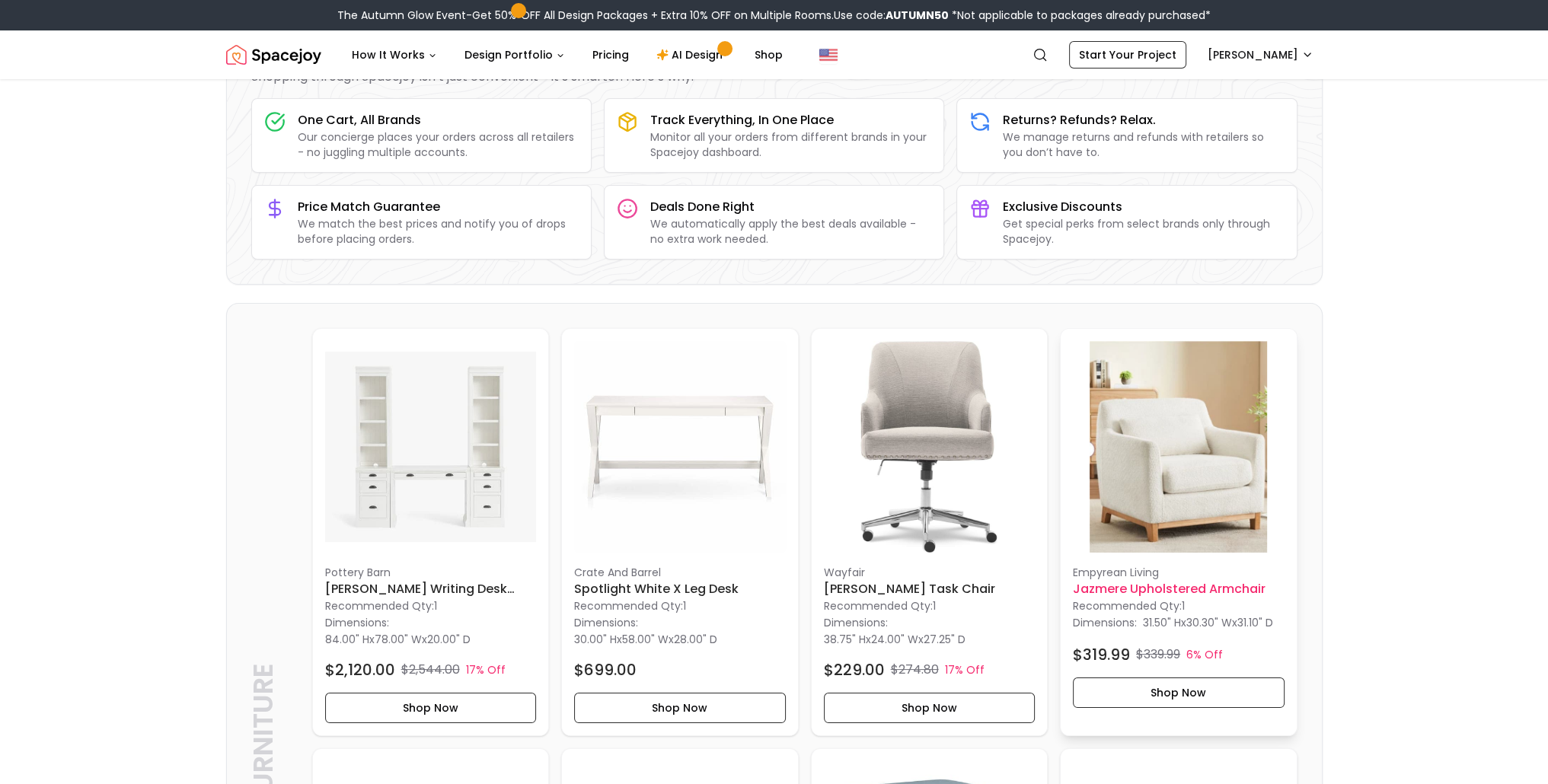
scroll to position [228, 0]
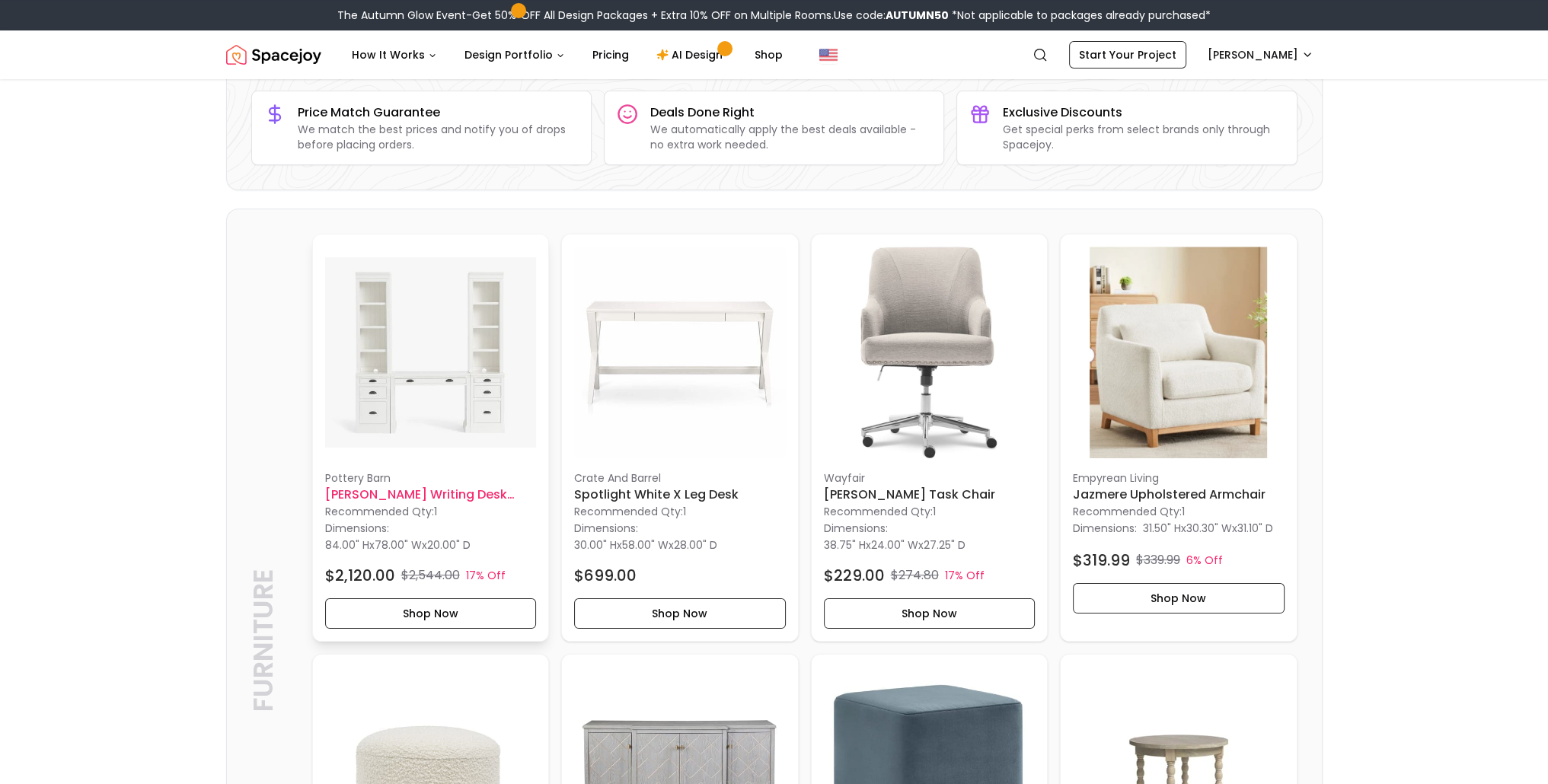
click at [400, 495] on h6 "[PERSON_NAME] Writing Desk Office Suite" at bounding box center [431, 494] width 212 height 18
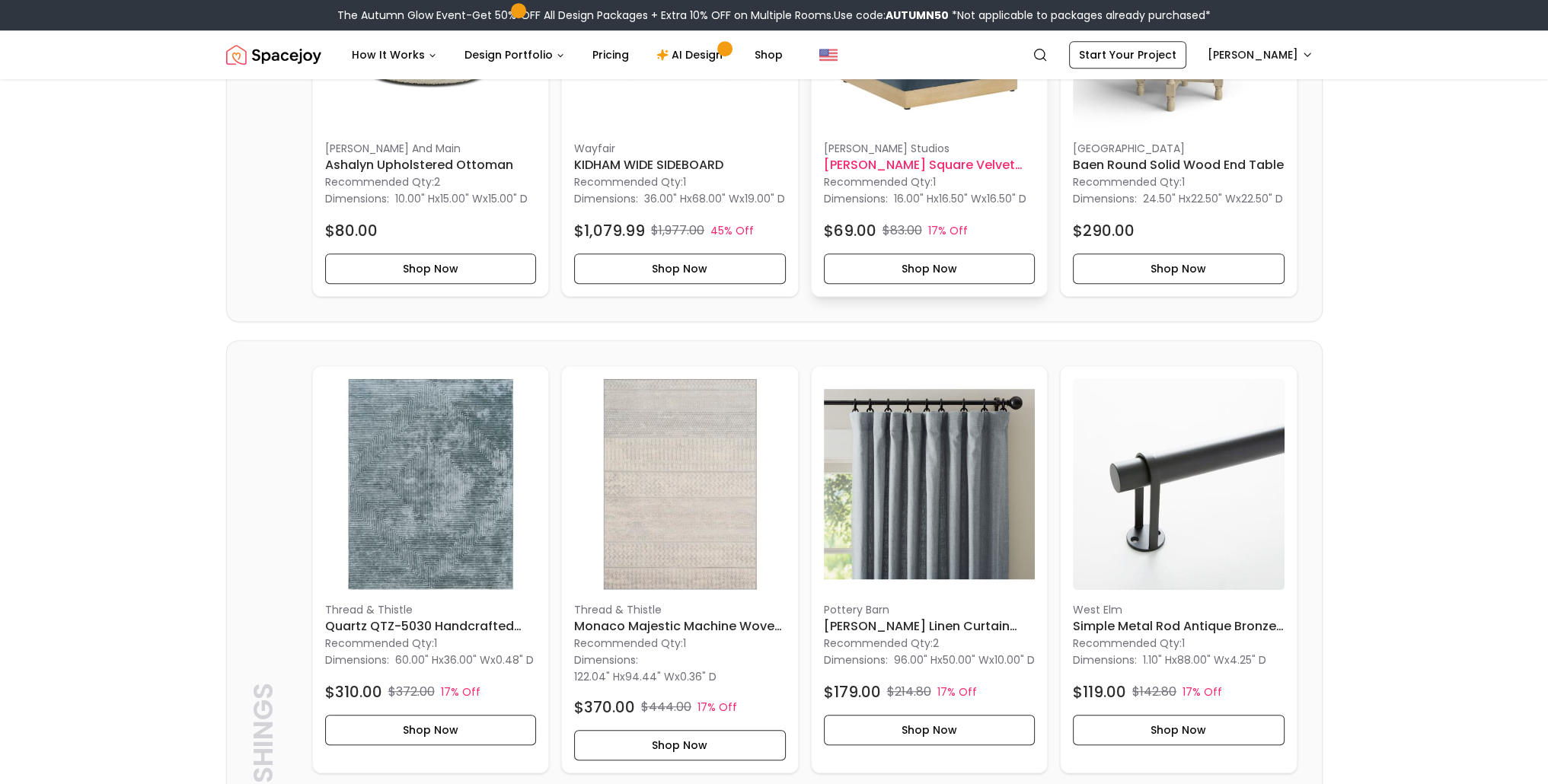
scroll to position [989, 0]
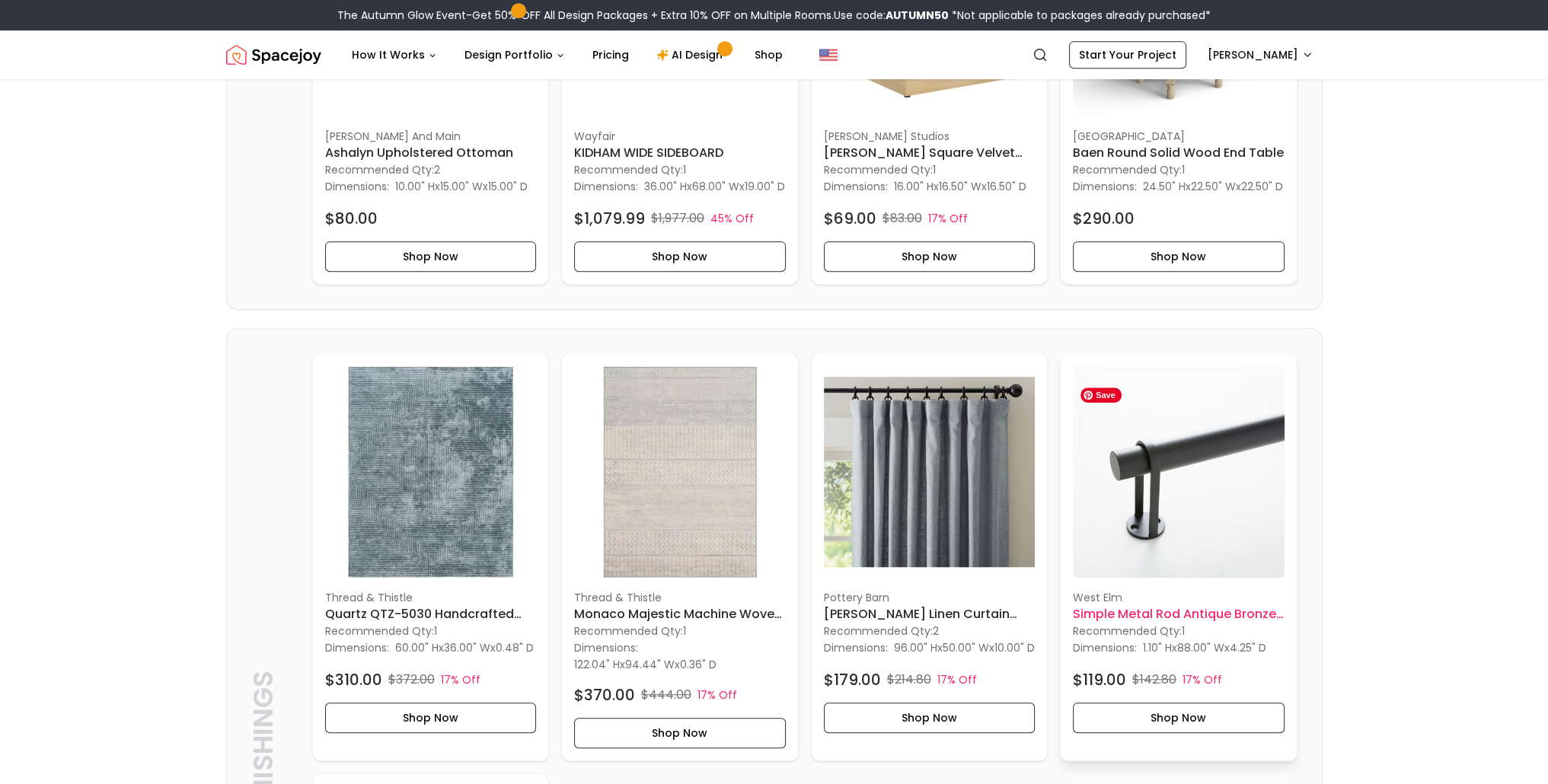
click at [1155, 550] on img at bounding box center [1179, 472] width 212 height 212
click at [937, 502] on img at bounding box center [930, 472] width 212 height 212
click at [902, 624] on h6 "[PERSON_NAME] Linen Curtain Mineral Blue 96"" at bounding box center [930, 614] width 212 height 18
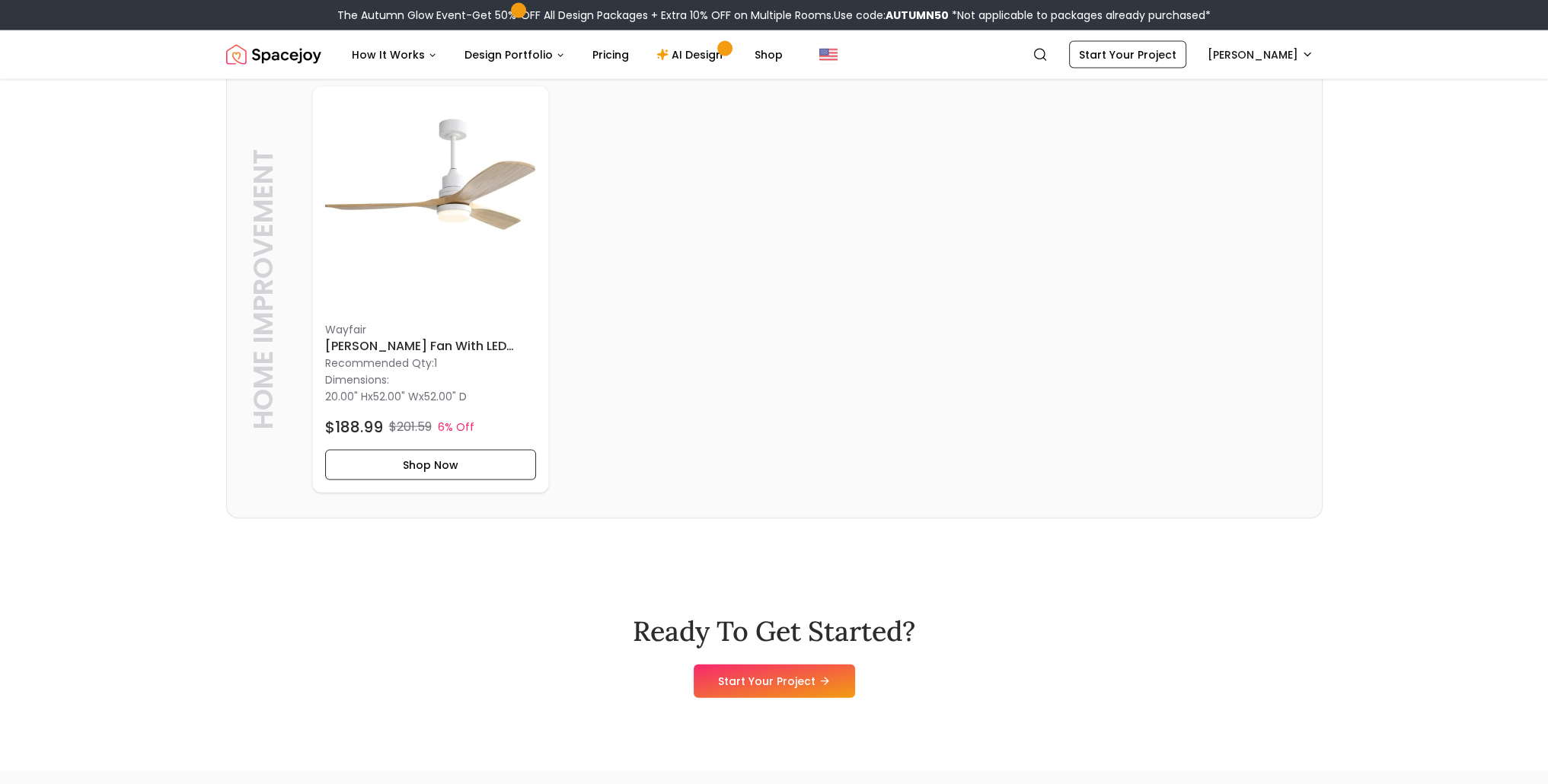
scroll to position [4186, 0]
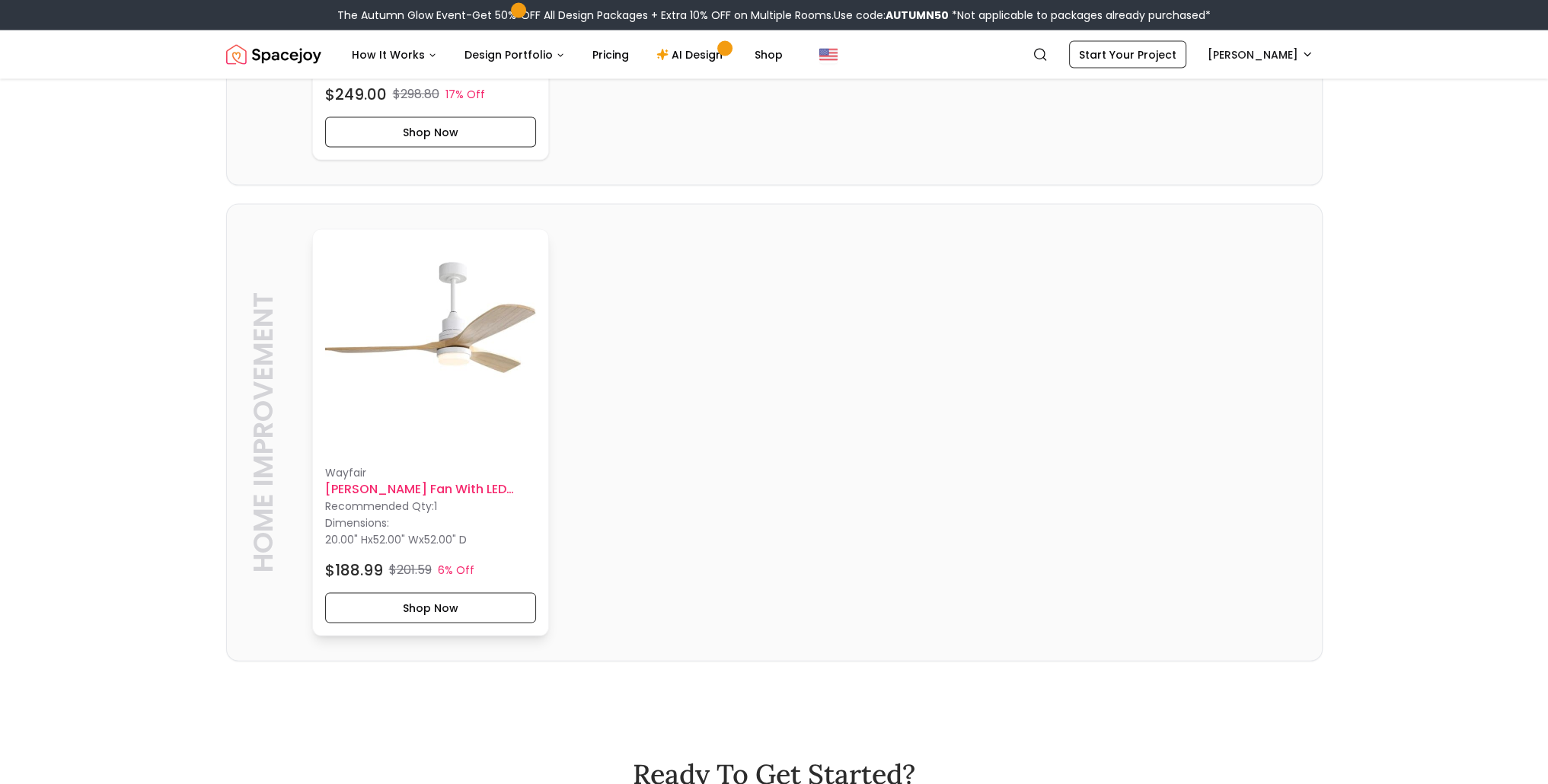
click at [418, 480] on p "Wayfair" at bounding box center [431, 473] width 212 height 16
